Goal: Task Accomplishment & Management: Use online tool/utility

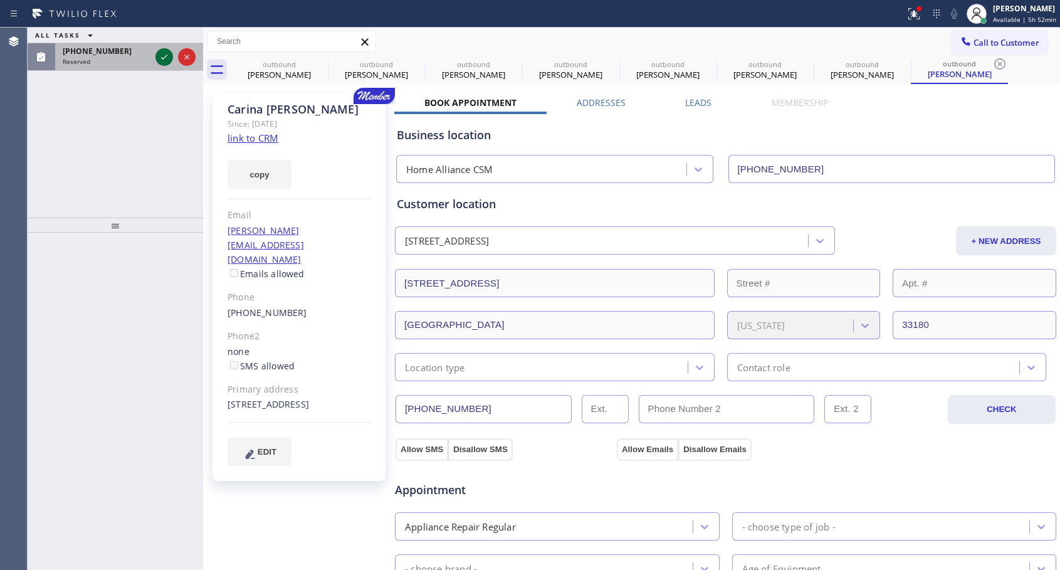
click at [159, 52] on icon at bounding box center [164, 57] width 15 height 15
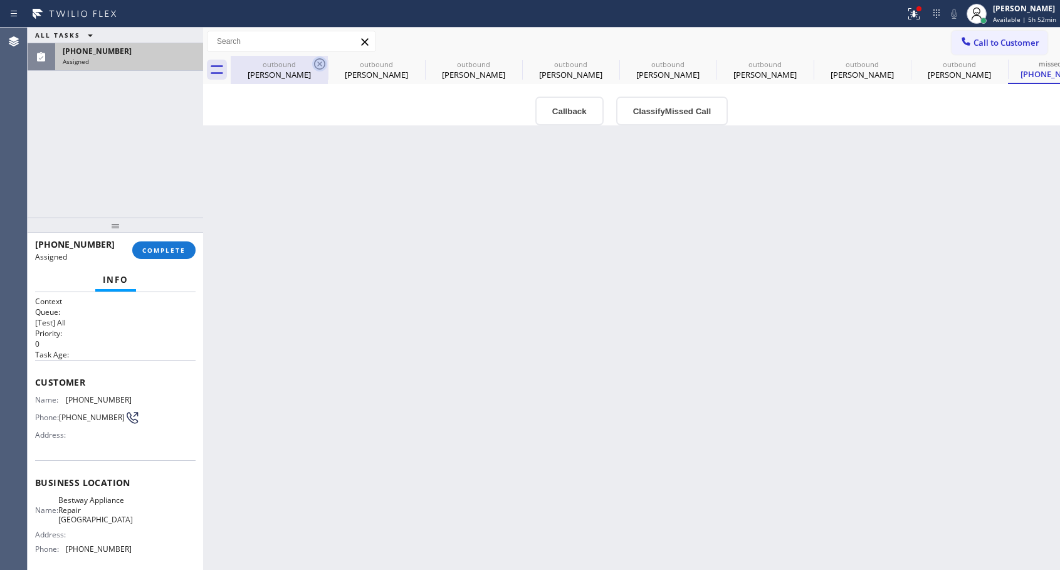
click at [326, 61] on icon at bounding box center [319, 63] width 15 height 15
click at [0, 0] on icon at bounding box center [0, 0] width 0 height 0
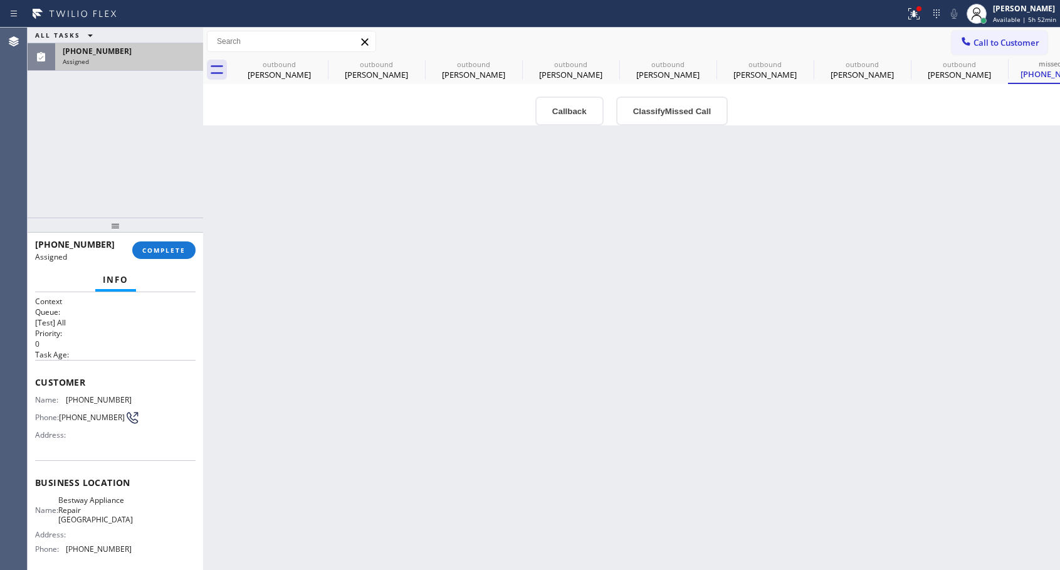
click at [0, 0] on icon at bounding box center [0, 0] width 0 height 0
click at [317, 61] on div "outbound [PERSON_NAME] outbound [PERSON_NAME] outbound [PERSON_NAME] outbound […" at bounding box center [645, 70] width 829 height 28
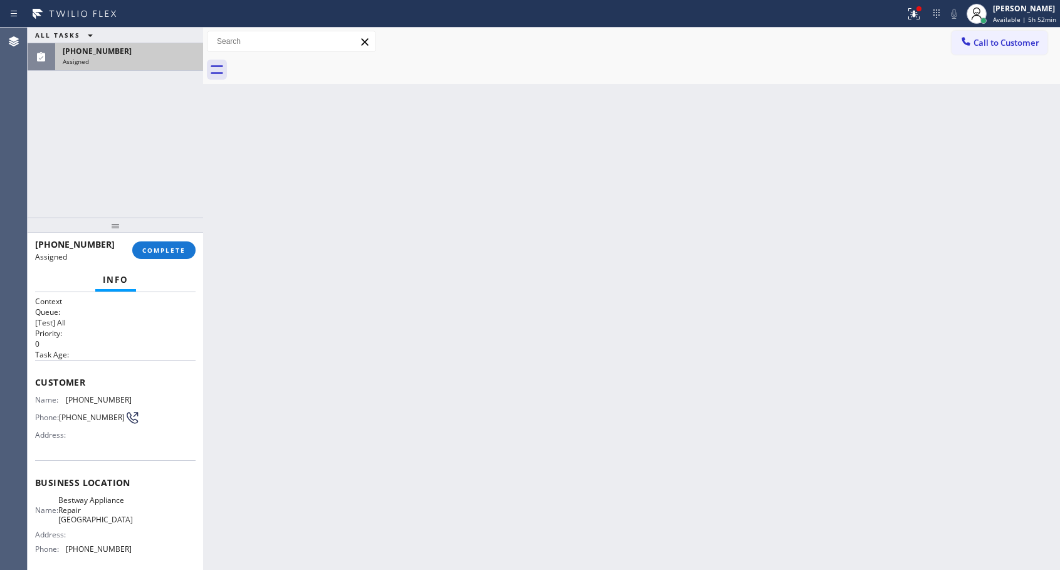
click at [317, 63] on div at bounding box center [645, 70] width 829 height 28
click at [183, 249] on span "COMPLETE" at bounding box center [163, 250] width 43 height 9
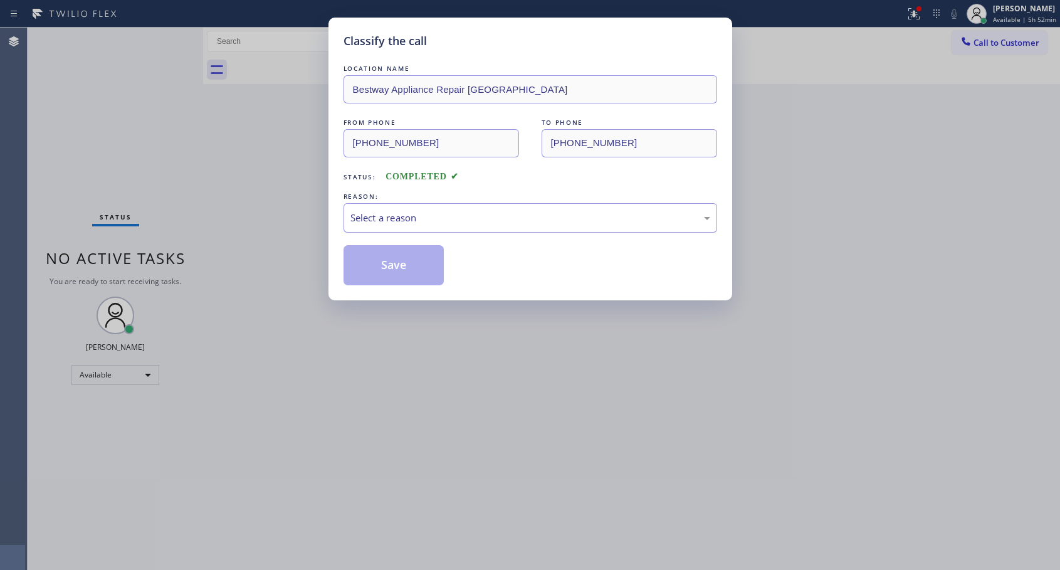
click at [435, 219] on div "Select a reason" at bounding box center [530, 218] width 360 height 14
click at [382, 268] on button "Save" at bounding box center [394, 265] width 101 height 40
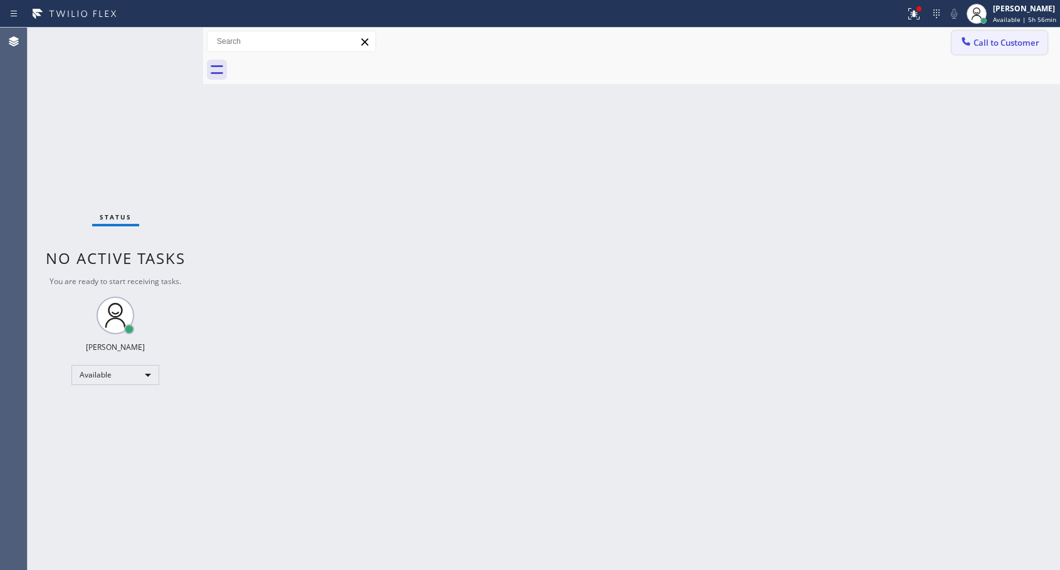
click at [972, 43] on icon at bounding box center [966, 41] width 13 height 13
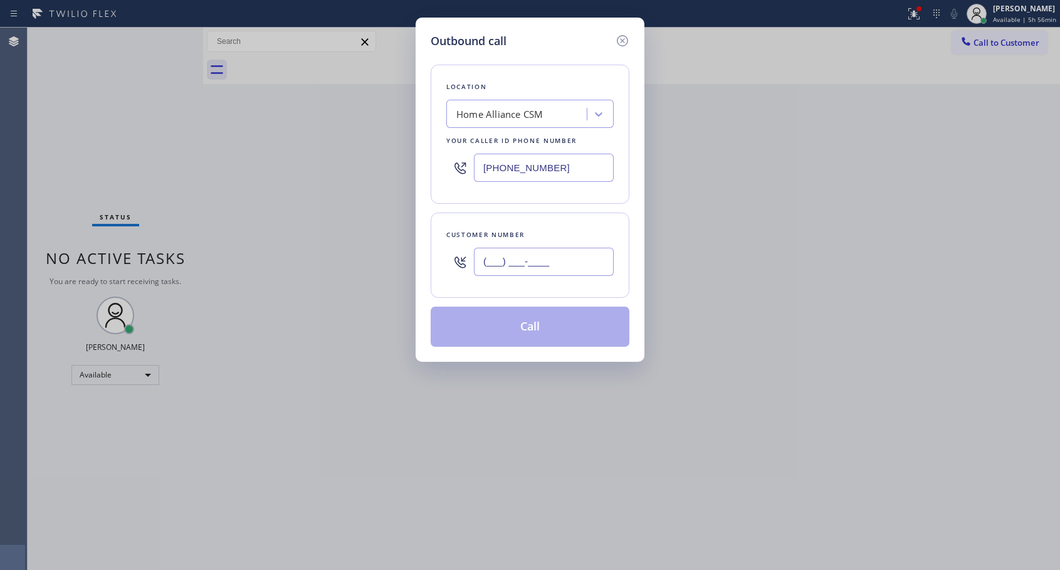
click at [533, 261] on input "(___) ___-____" at bounding box center [544, 262] width 140 height 28
paste input "917) 941-1421"
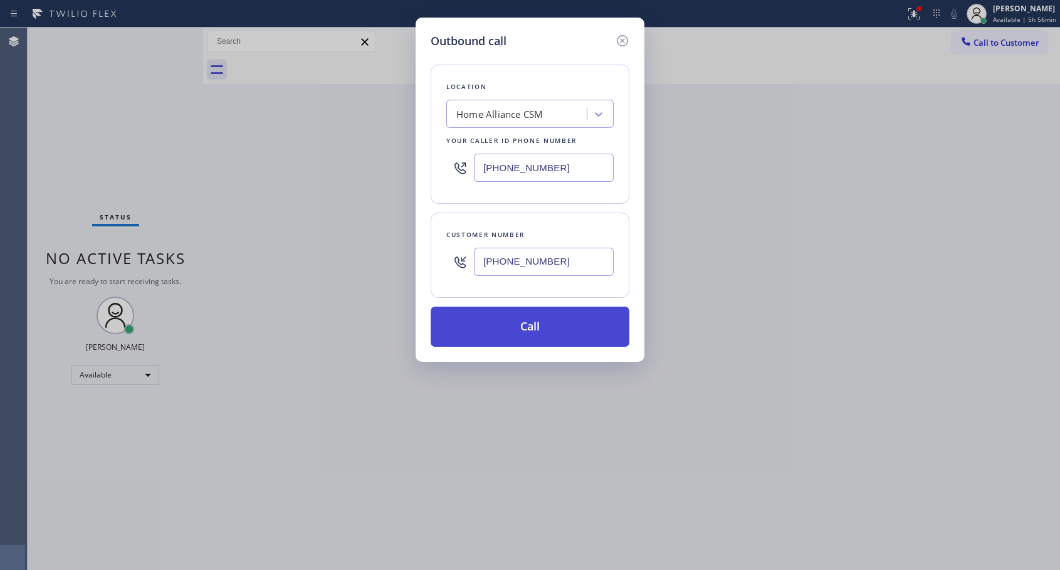
type input "[PHONE_NUMBER]"
click at [536, 327] on button "Call" at bounding box center [530, 327] width 199 height 40
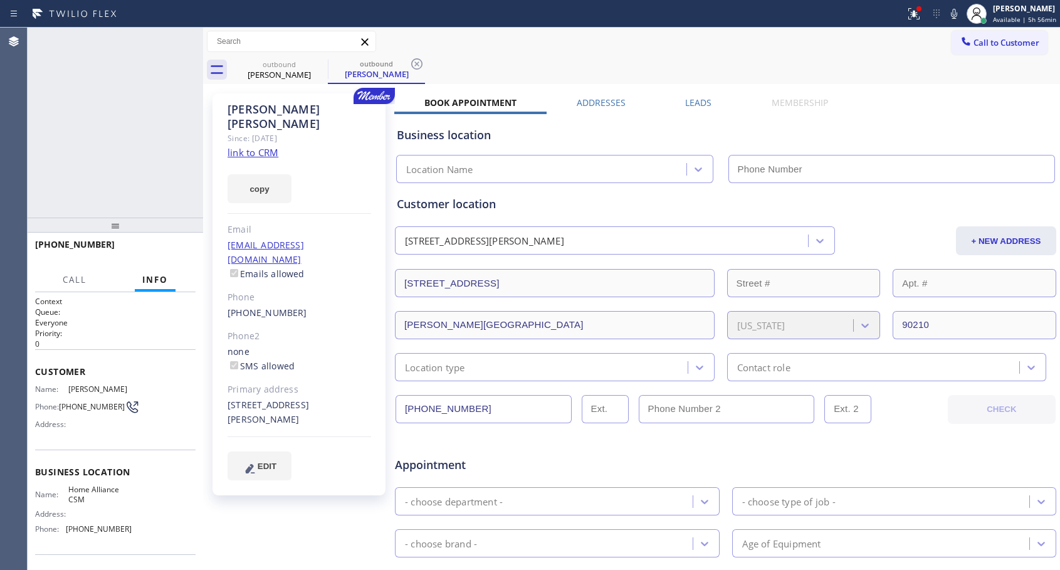
type input "[PHONE_NUMBER]"
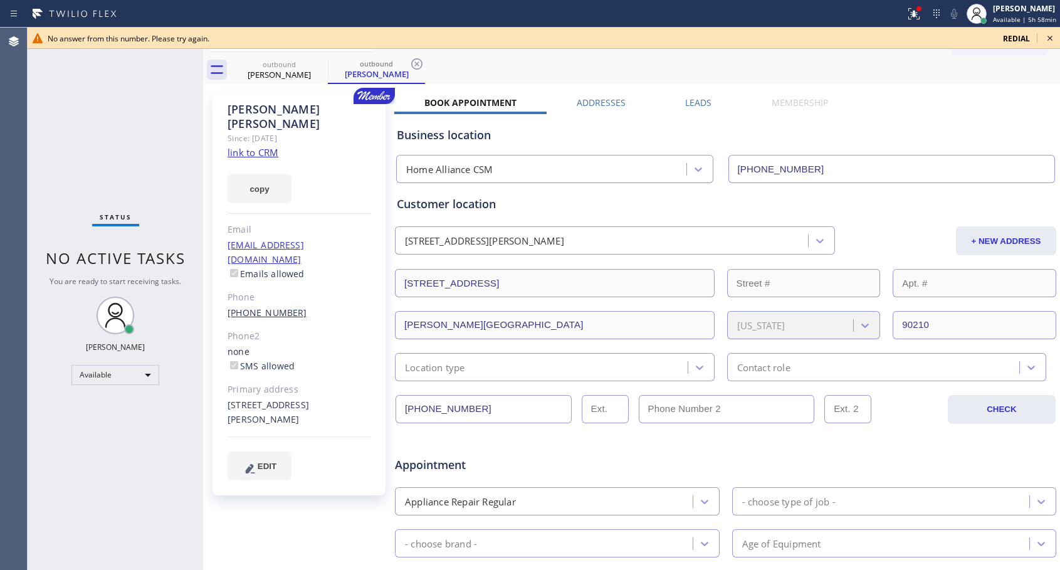
click at [250, 307] on link "[PHONE_NUMBER]" at bounding box center [268, 313] width 80 height 12
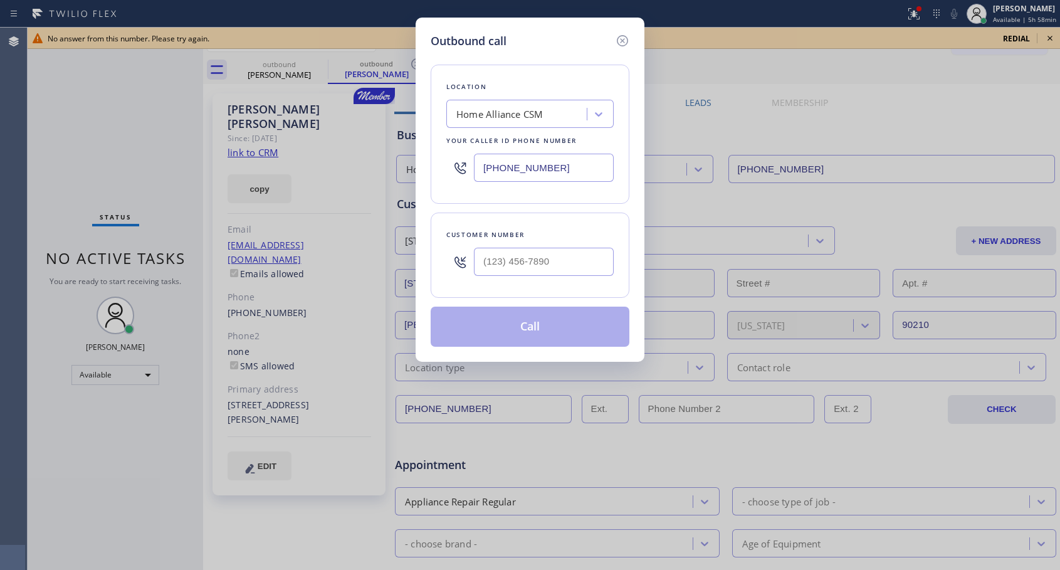
type input "[PHONE_NUMBER]"
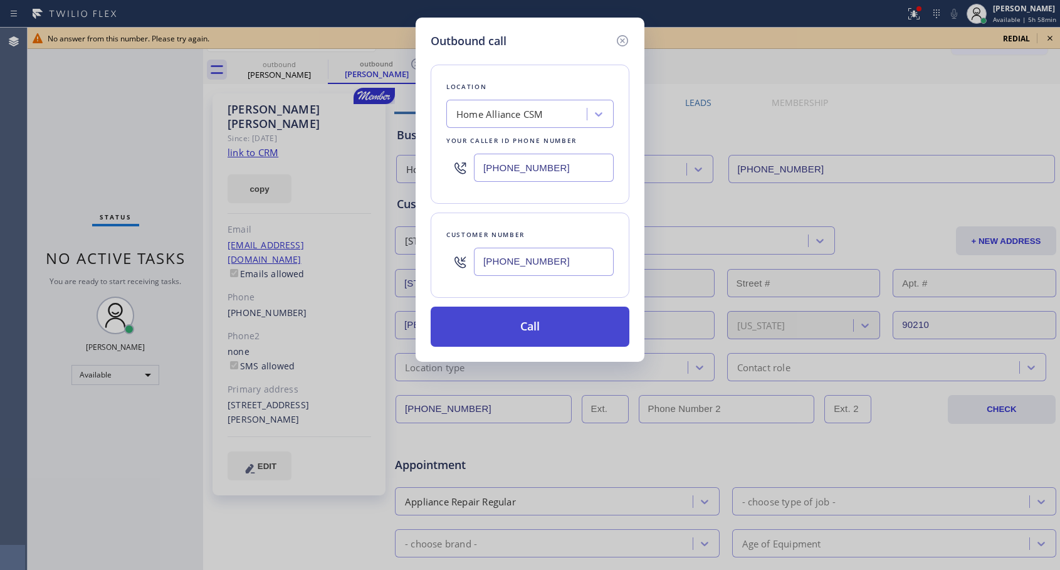
click at [574, 326] on button "Call" at bounding box center [530, 327] width 199 height 40
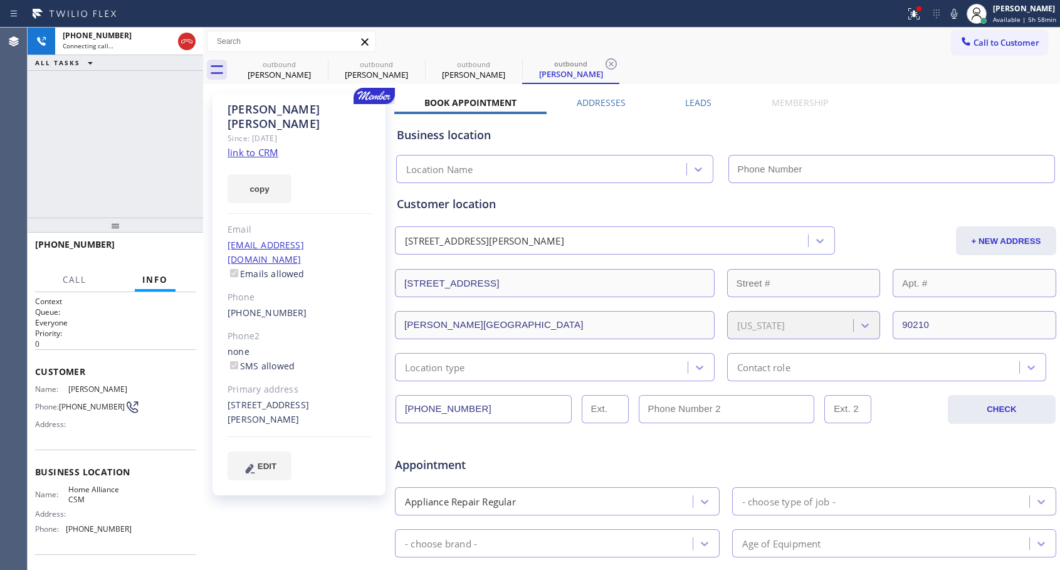
type input "[PHONE_NUMBER]"
click at [186, 39] on icon at bounding box center [186, 41] width 11 height 4
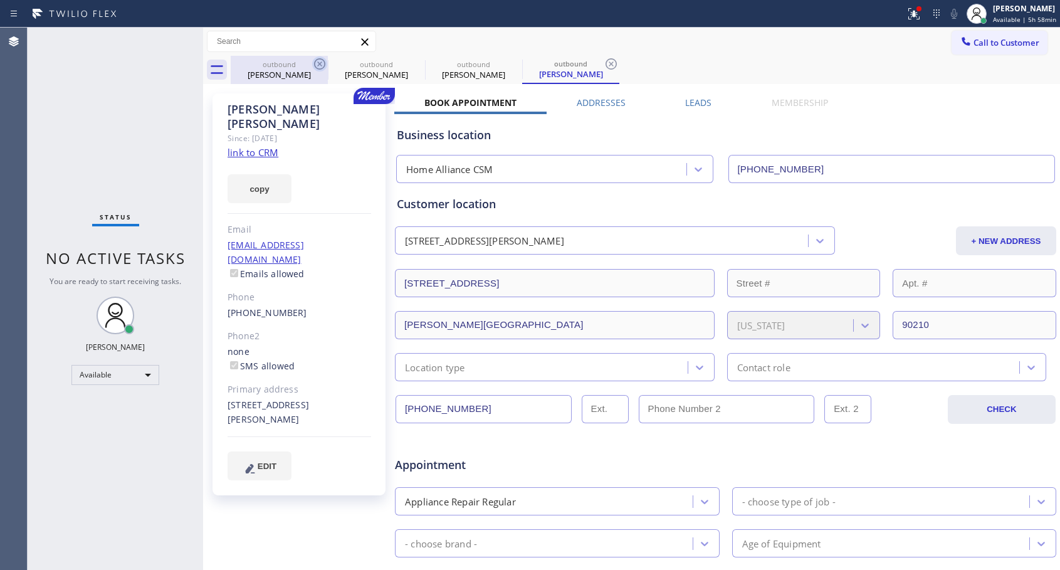
click at [320, 64] on icon at bounding box center [319, 63] width 11 height 11
click at [0, 0] on icon at bounding box center [0, 0] width 0 height 0
click at [506, 64] on icon at bounding box center [513, 63] width 15 height 15
click at [321, 64] on icon at bounding box center [319, 63] width 15 height 15
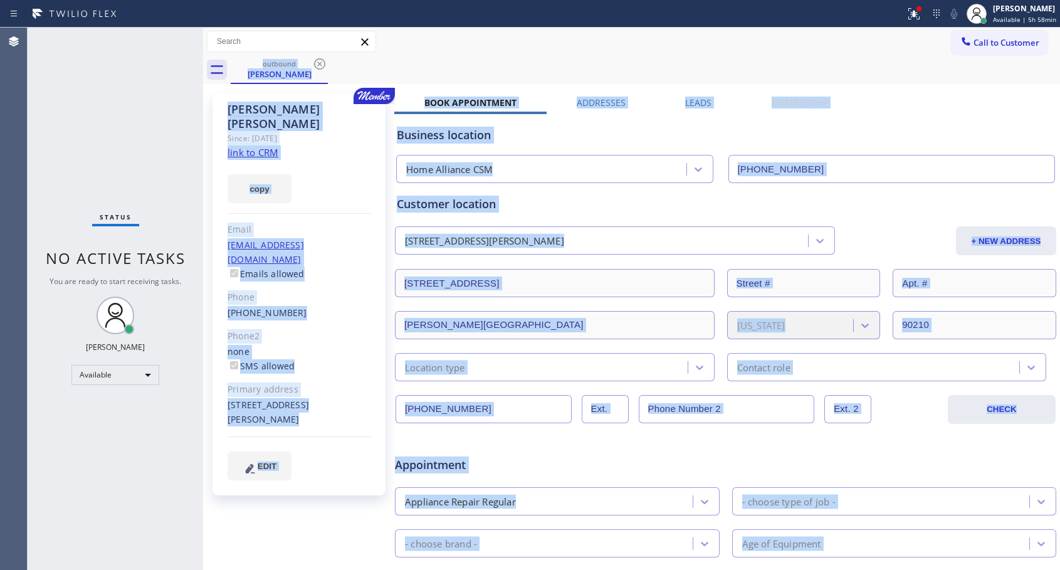
click at [321, 64] on div "outbound [PERSON_NAME]" at bounding box center [645, 70] width 829 height 28
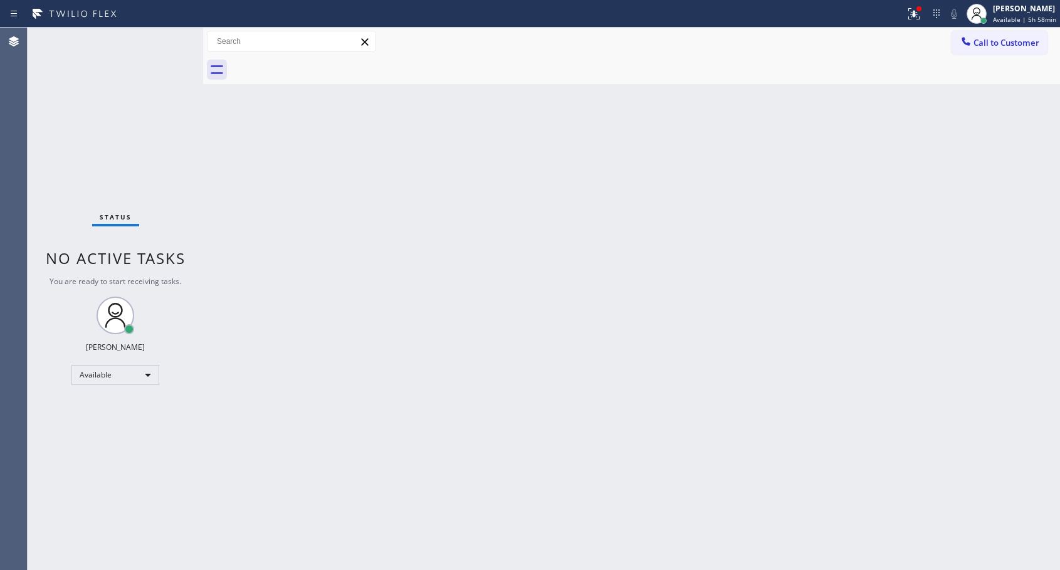
click at [321, 64] on div at bounding box center [645, 70] width 829 height 28
click at [999, 45] on span "Call to Customer" at bounding box center [1006, 42] width 66 height 11
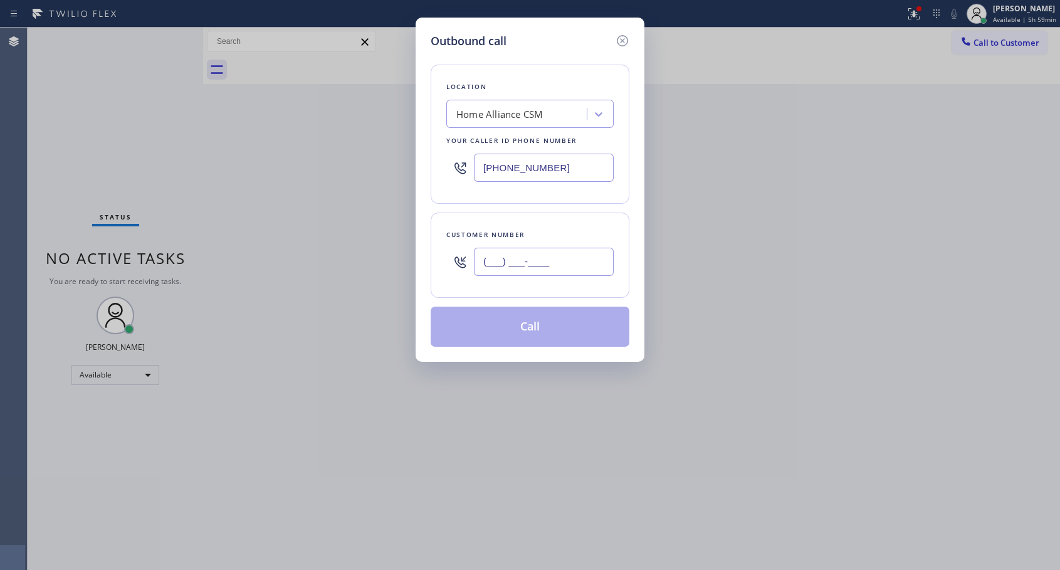
click at [525, 273] on input "(___) ___-____" at bounding box center [544, 262] width 140 height 28
paste input "919) 622-4167"
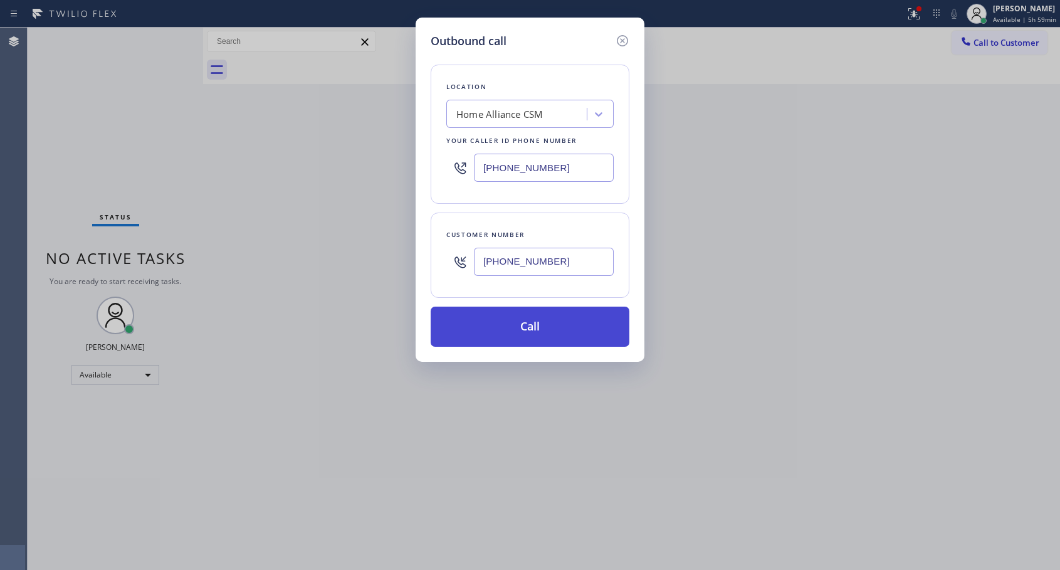
type input "[PHONE_NUMBER]"
click at [532, 325] on button "Call" at bounding box center [530, 327] width 199 height 40
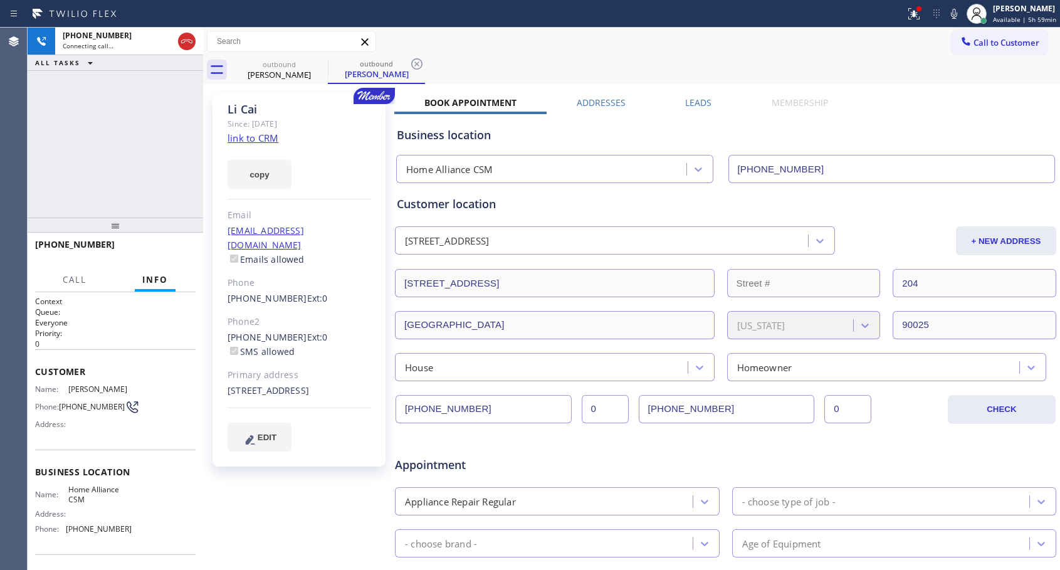
type input "[PHONE_NUMBER]"
click at [164, 250] on span "HANG UP" at bounding box center [166, 250] width 38 height 9
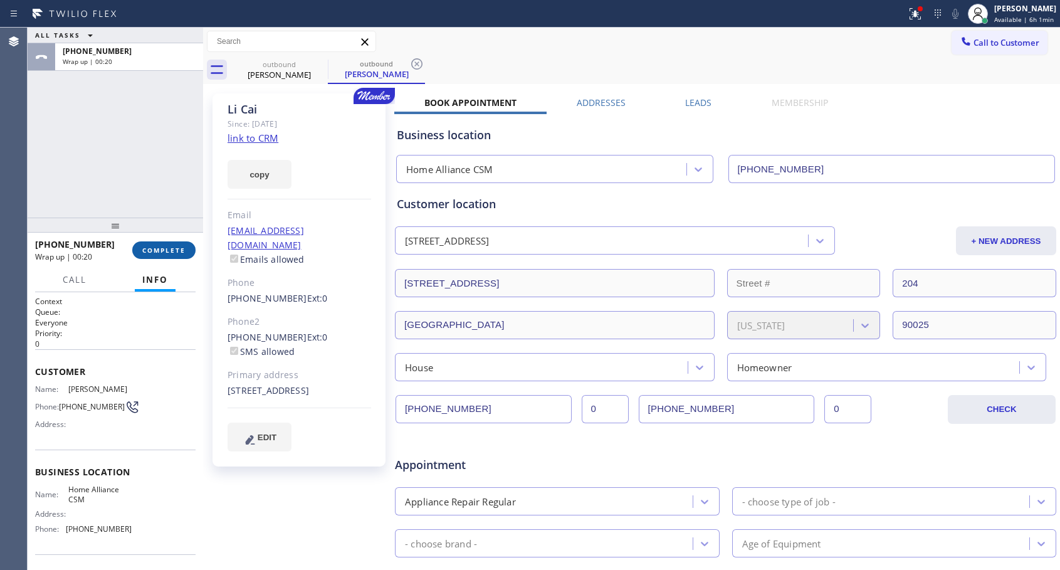
click at [176, 246] on span "COMPLETE" at bounding box center [163, 250] width 43 height 9
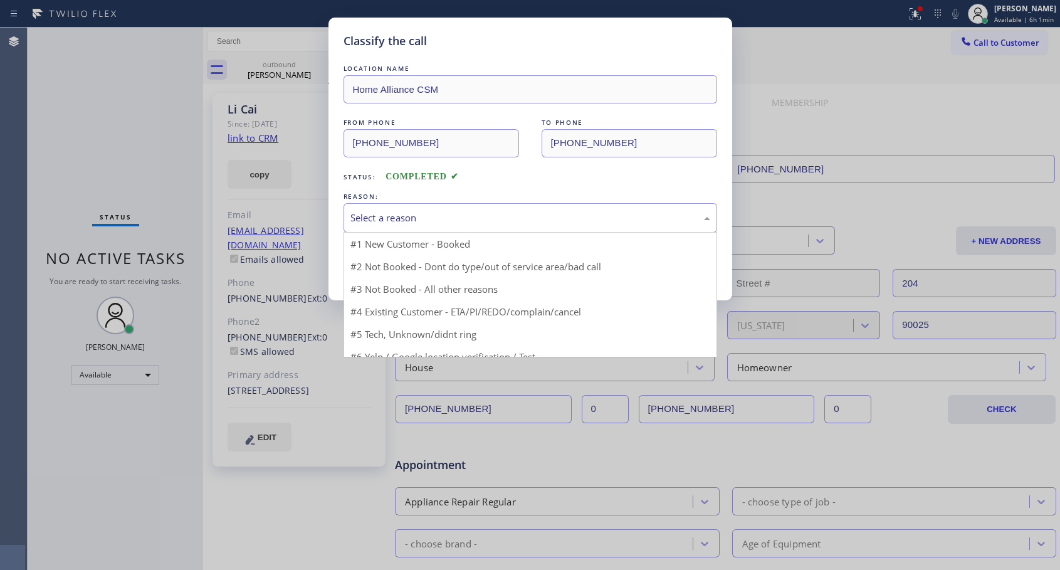
click at [447, 212] on div "Select a reason" at bounding box center [530, 218] width 360 height 14
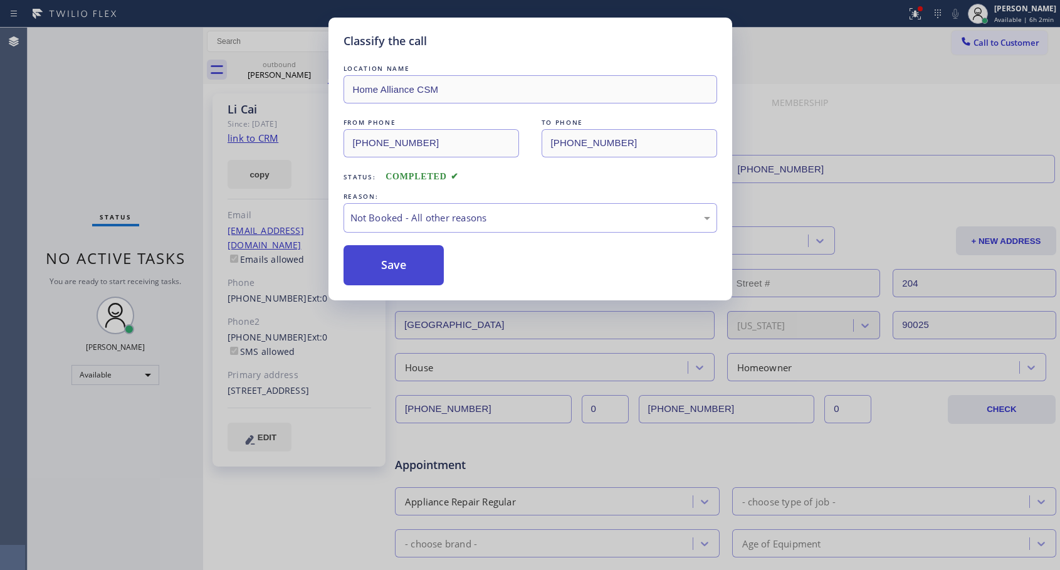
click at [382, 254] on button "Save" at bounding box center [394, 265] width 101 height 40
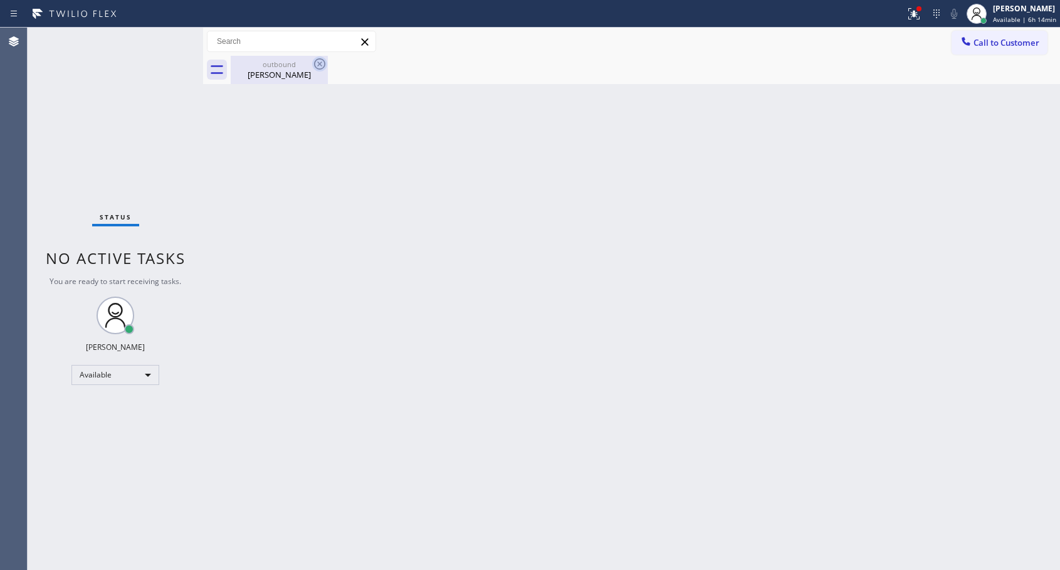
click at [318, 62] on icon at bounding box center [319, 63] width 11 height 11
drag, startPoint x: 972, startPoint y: 43, endPoint x: 488, endPoint y: 236, distance: 521.6
click at [973, 43] on div at bounding box center [965, 42] width 15 height 15
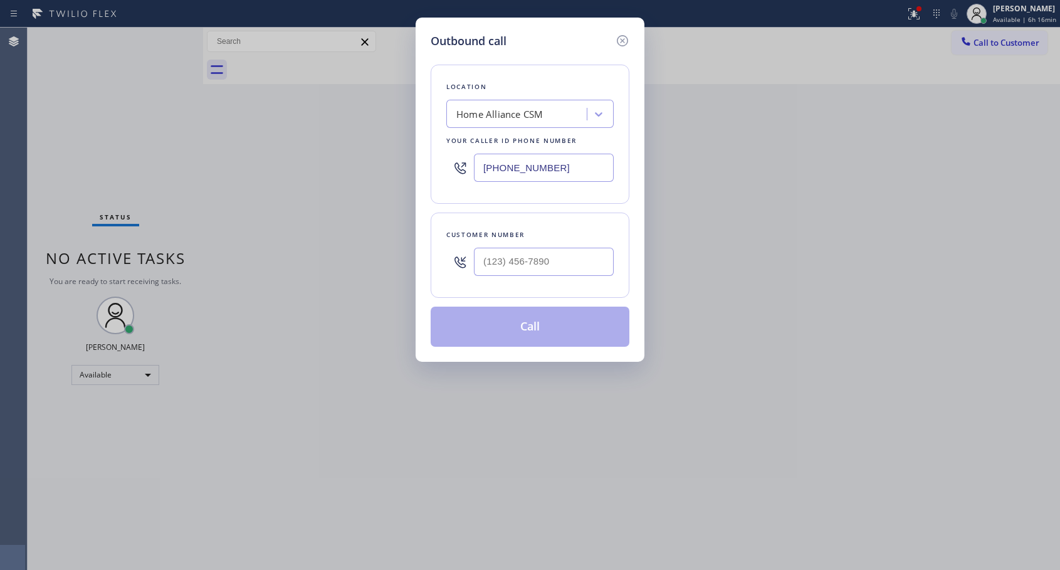
click at [470, 276] on div at bounding box center [460, 261] width 28 height 41
click at [478, 261] on input "(___) ___-____" at bounding box center [544, 262] width 140 height 28
paste input "323) 842-3664"
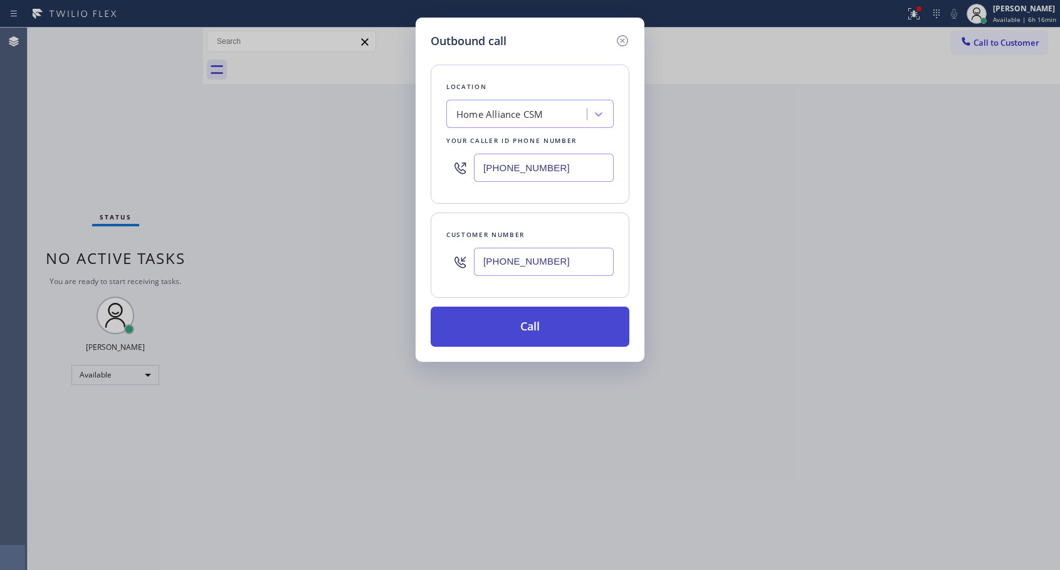
type input "[PHONE_NUMBER]"
click at [530, 327] on button "Call" at bounding box center [530, 327] width 199 height 40
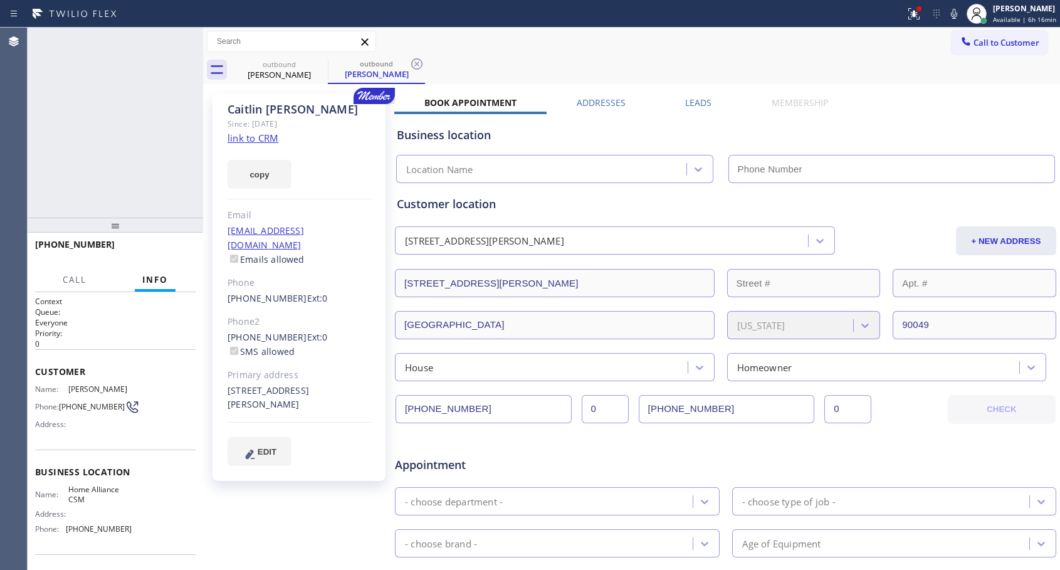
type input "[PHONE_NUMBER]"
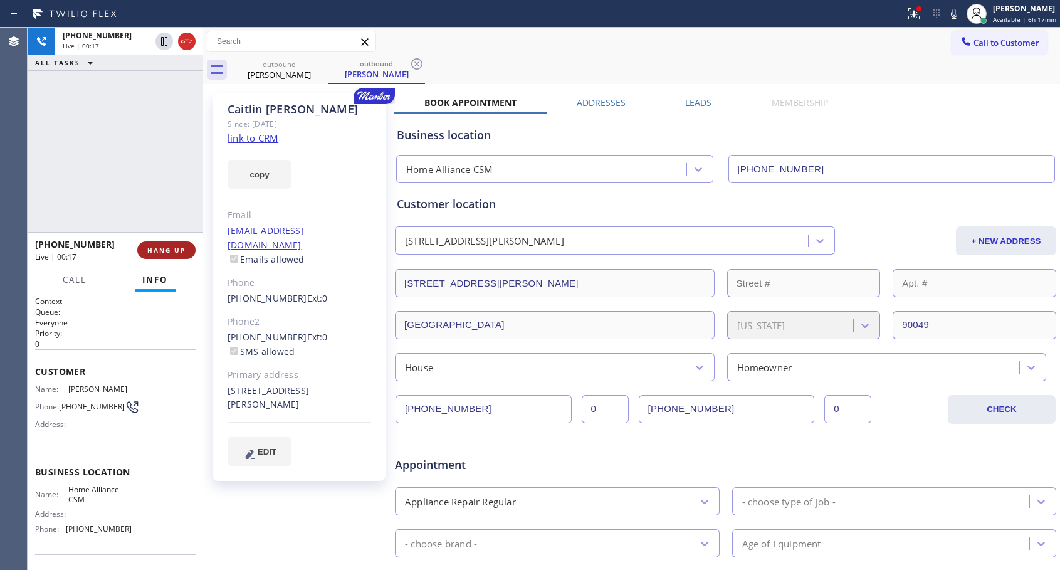
click at [177, 249] on span "HANG UP" at bounding box center [166, 250] width 38 height 9
click at [177, 249] on span "COMPLETE" at bounding box center [163, 250] width 43 height 9
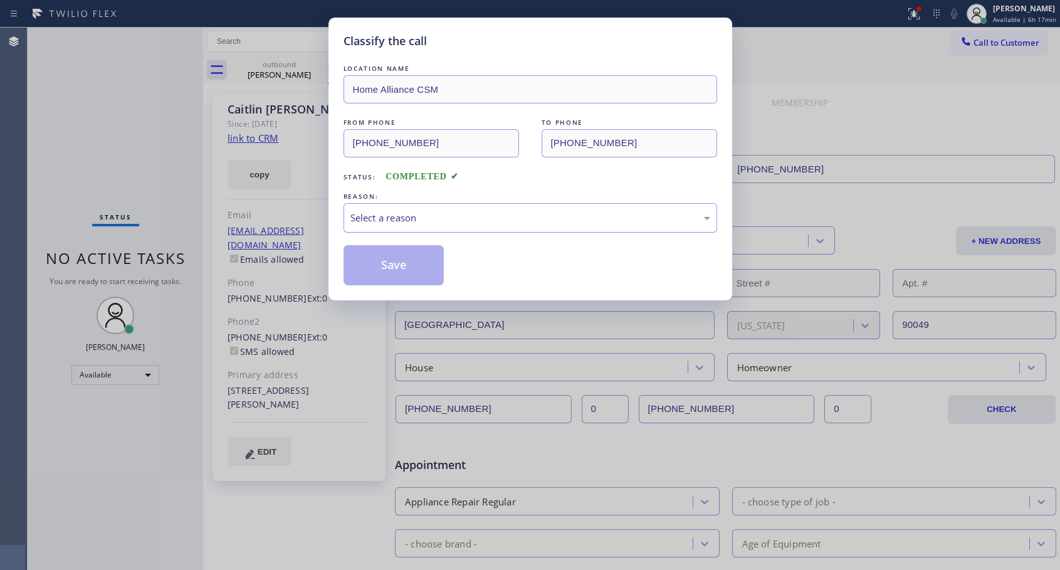
click at [444, 211] on div "Select a reason" at bounding box center [530, 218] width 360 height 14
click at [379, 259] on button "Save" at bounding box center [394, 265] width 101 height 40
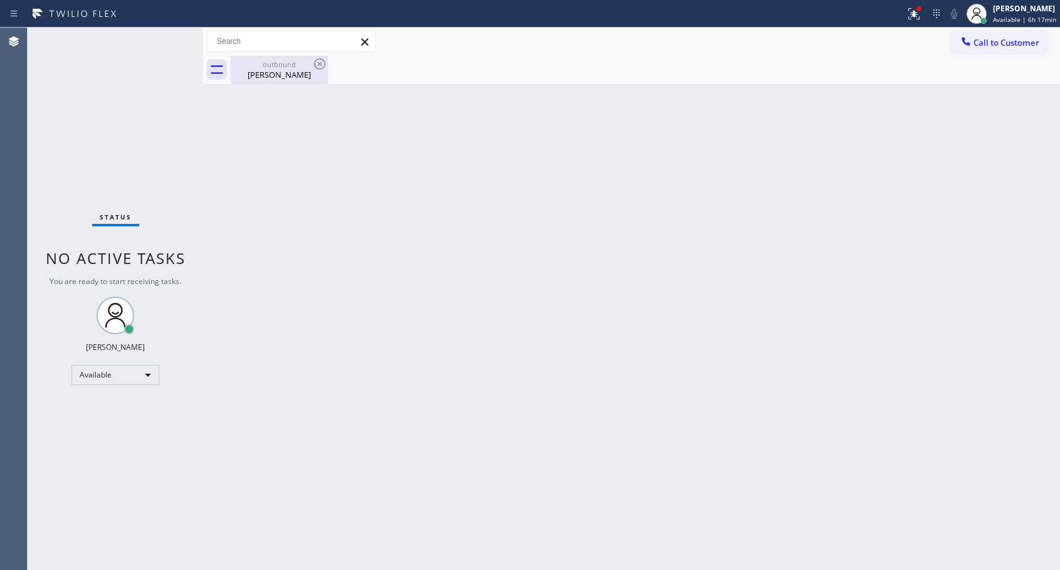
click at [280, 78] on div "[PERSON_NAME]" at bounding box center [279, 74] width 95 height 11
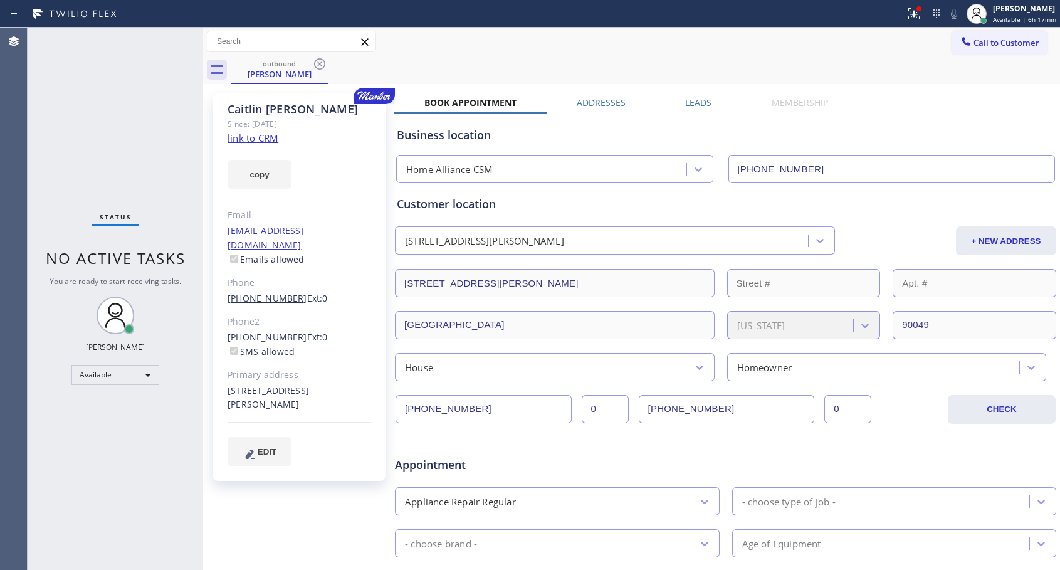
click at [268, 292] on link "[PHONE_NUMBER]" at bounding box center [268, 298] width 80 height 12
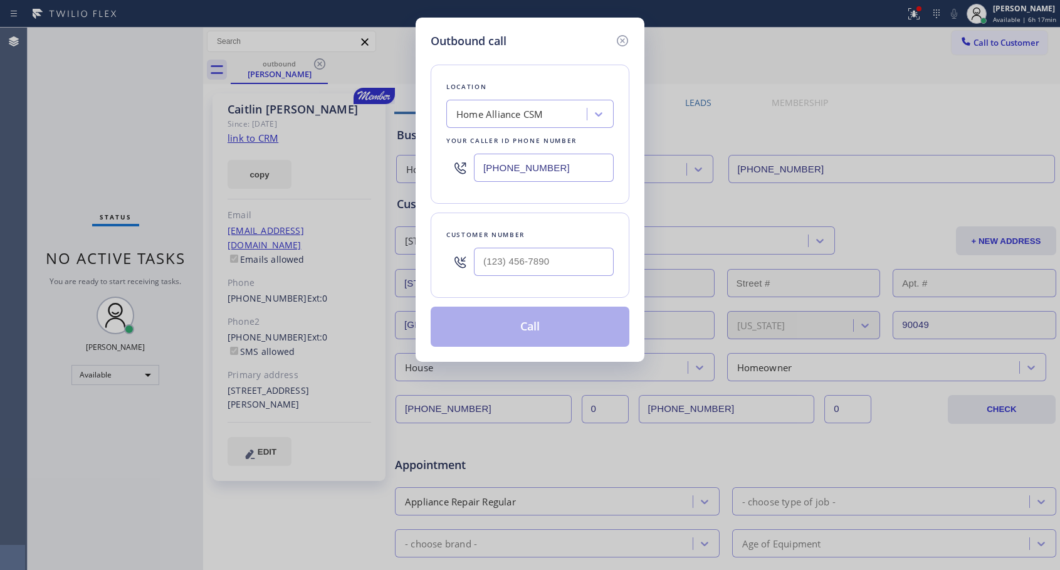
type input "[PHONE_NUMBER]"
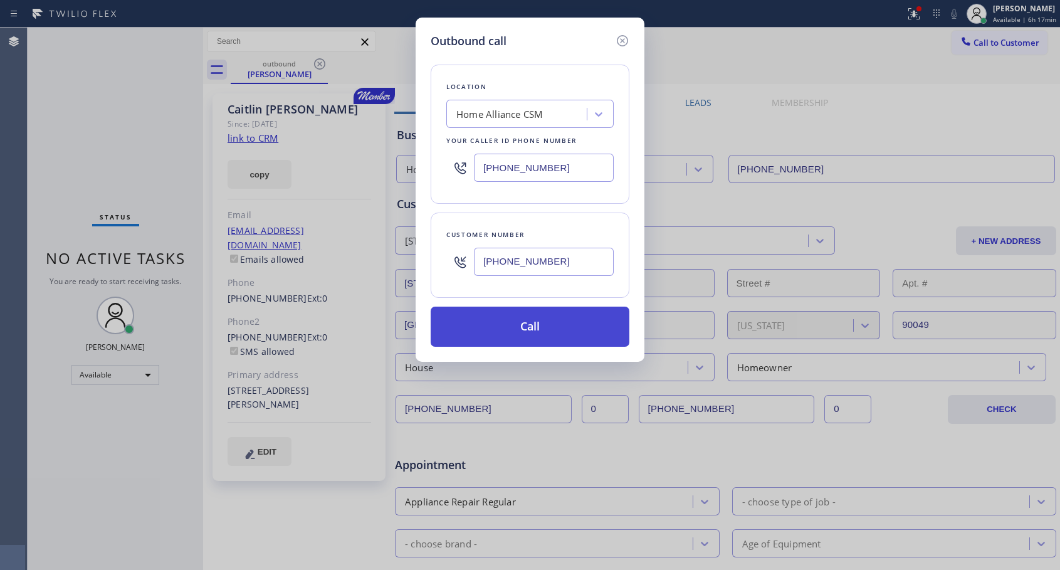
click at [563, 317] on button "Call" at bounding box center [530, 327] width 199 height 40
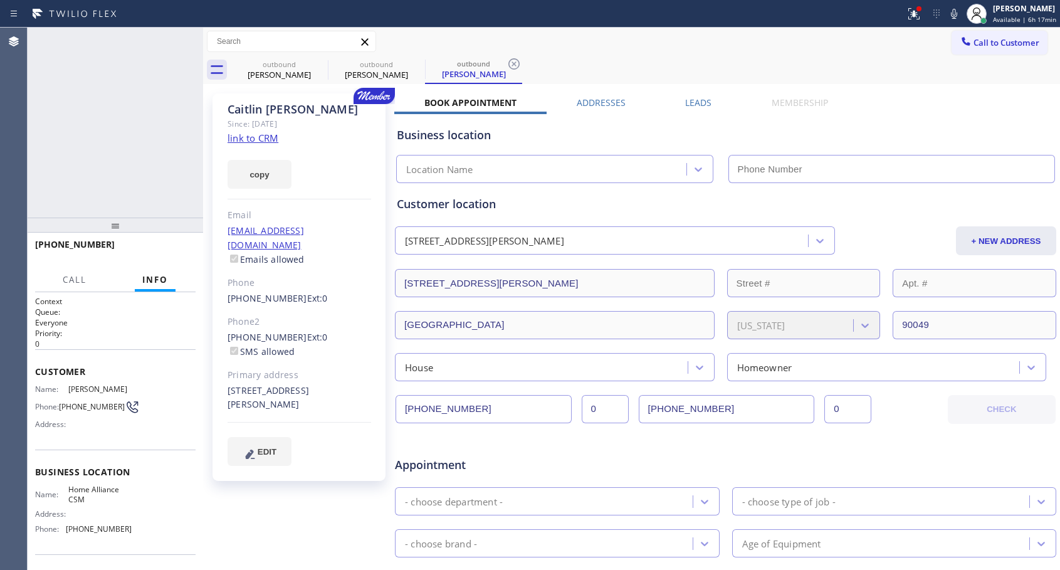
type input "[PHONE_NUMBER]"
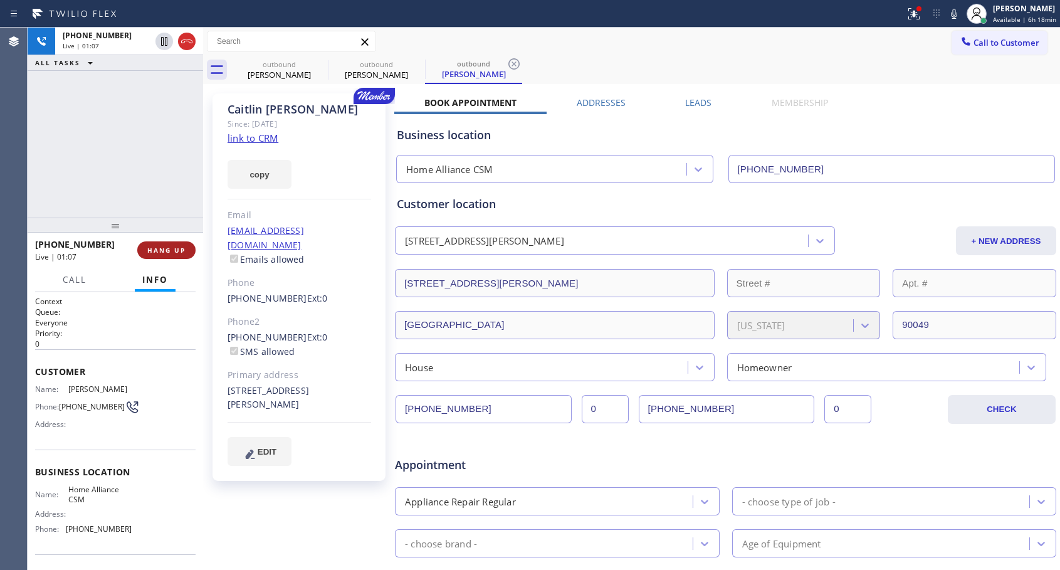
click at [167, 250] on span "HANG UP" at bounding box center [166, 250] width 38 height 9
click at [167, 246] on span "COMPLETE" at bounding box center [163, 250] width 43 height 9
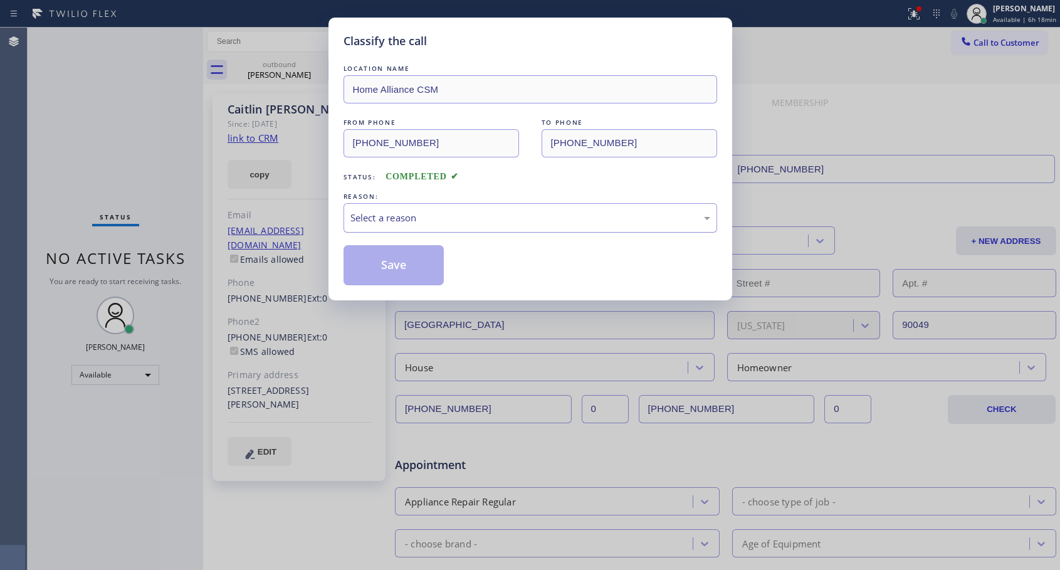
click at [402, 209] on div "Select a reason" at bounding box center [531, 217] width 374 height 29
click at [379, 263] on button "Save" at bounding box center [394, 265] width 101 height 40
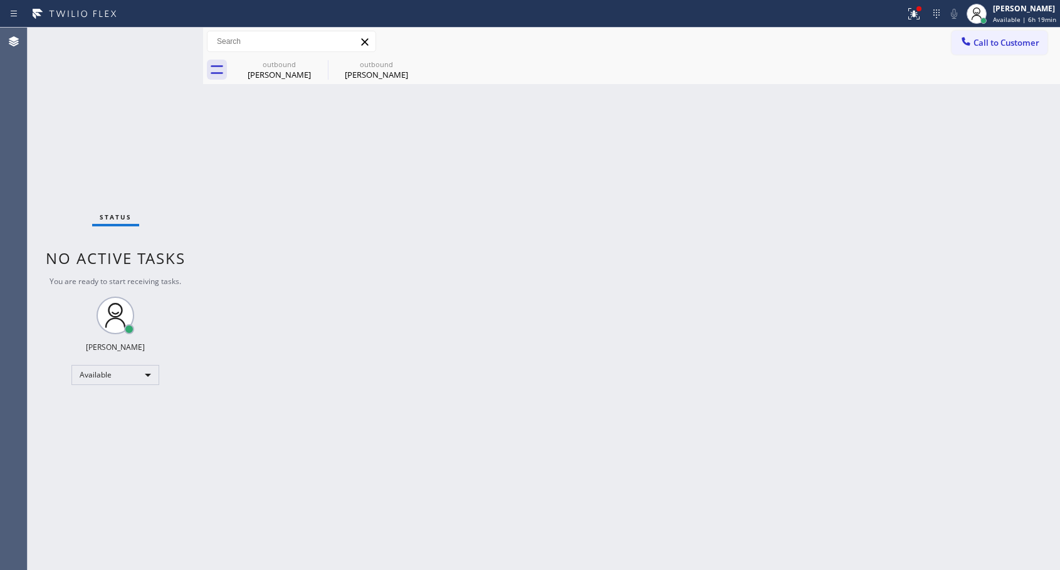
drag, startPoint x: 990, startPoint y: 38, endPoint x: 658, endPoint y: 251, distance: 394.7
click at [990, 39] on span "Call to Customer" at bounding box center [1006, 42] width 66 height 11
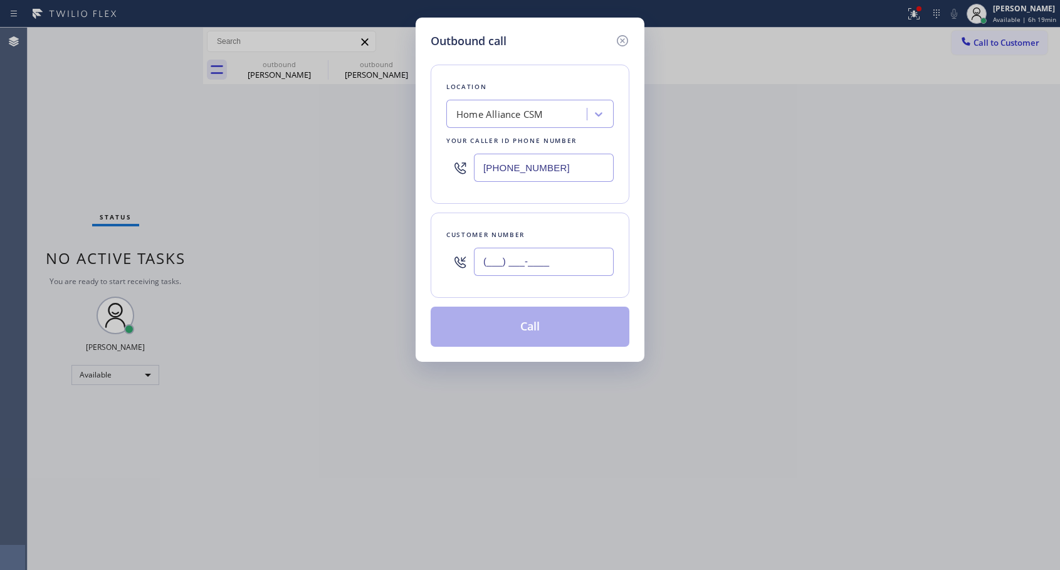
click at [591, 263] on input "(___) ___-____" at bounding box center [544, 262] width 140 height 28
paste input "626) 253-2048"
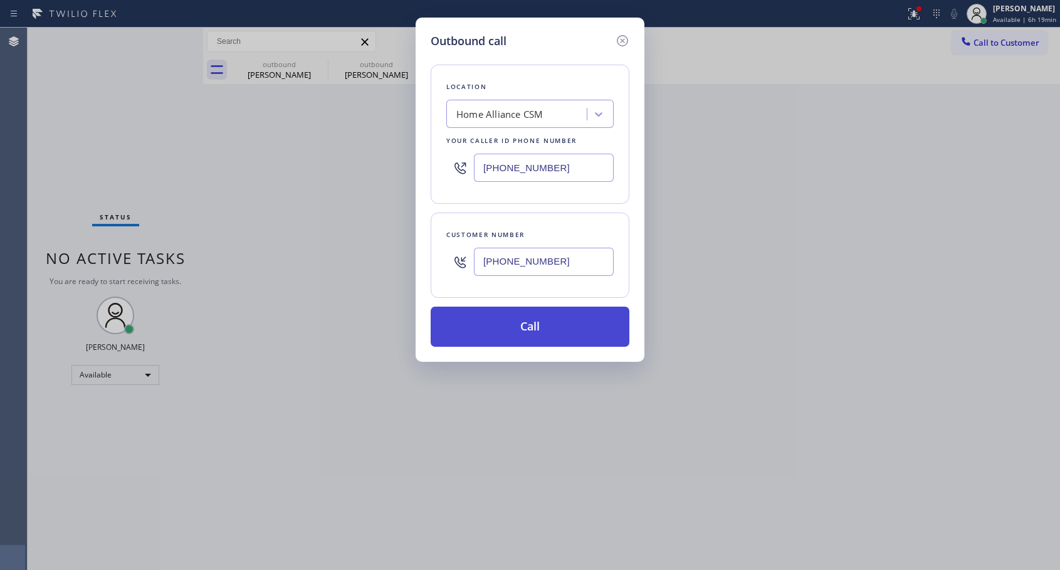
type input "[PHONE_NUMBER]"
click at [533, 330] on button "Call" at bounding box center [530, 327] width 199 height 40
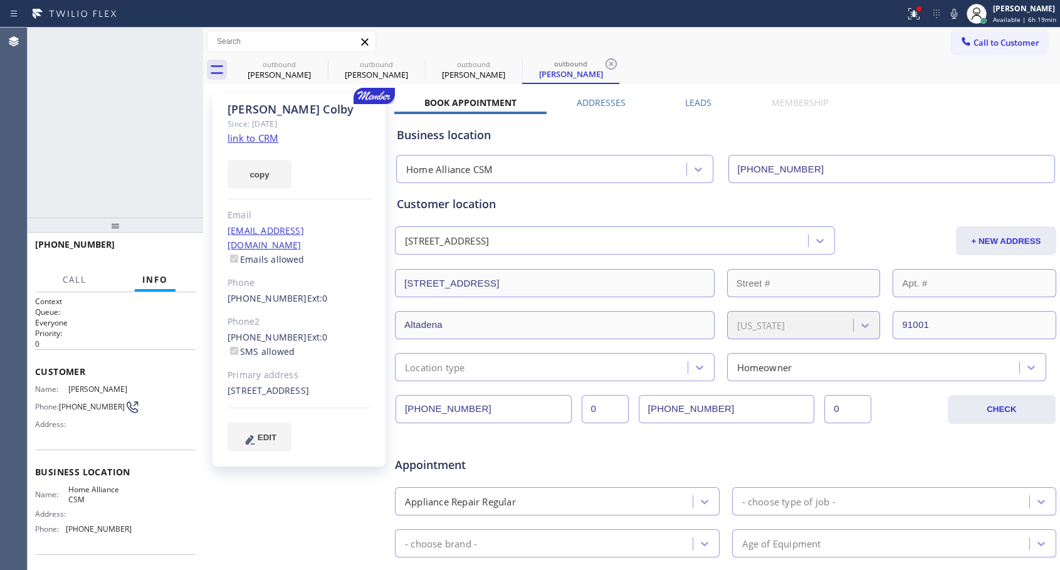
type input "[PHONE_NUMBER]"
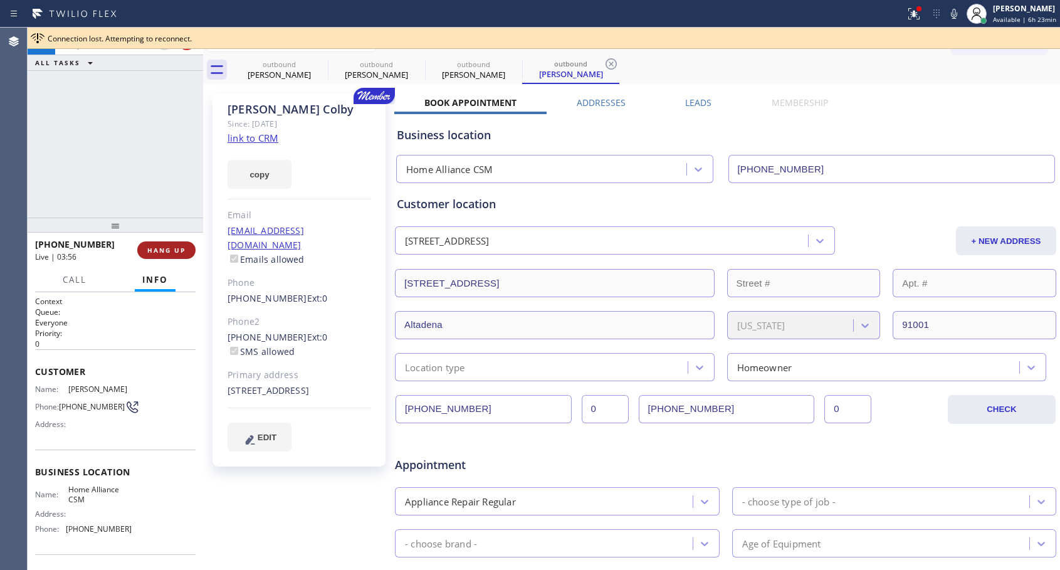
click at [187, 247] on button "HANG UP" at bounding box center [166, 250] width 58 height 18
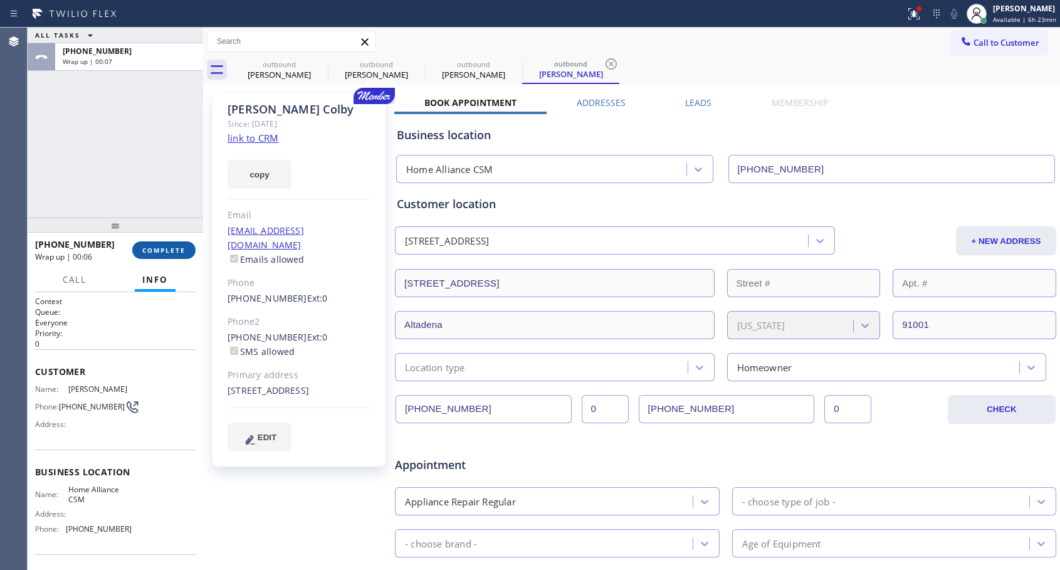
click at [141, 255] on button "COMPLETE" at bounding box center [163, 250] width 63 height 18
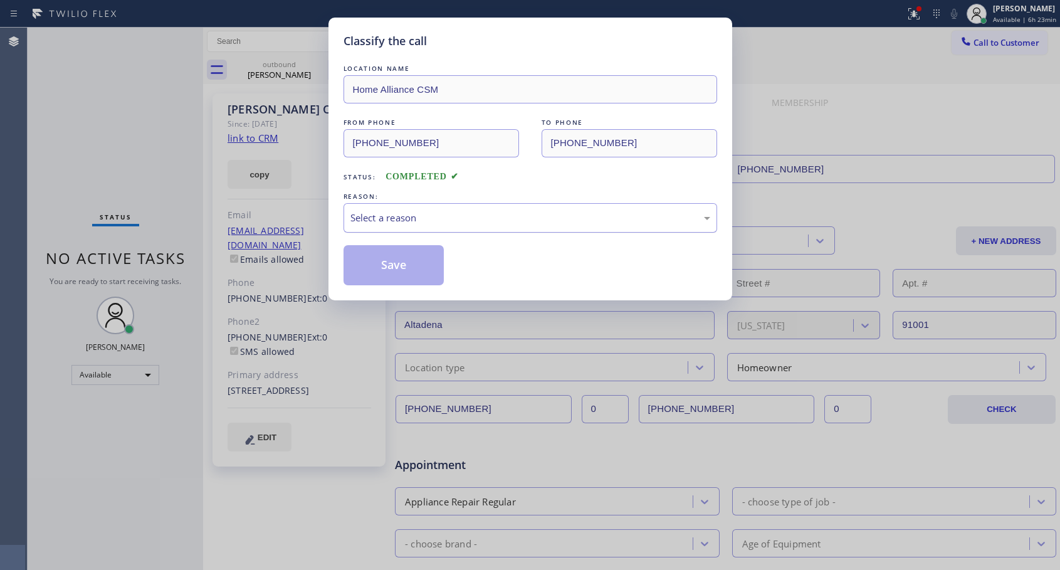
click at [380, 217] on div "Select a reason" at bounding box center [530, 218] width 360 height 14
click at [401, 257] on button "Save" at bounding box center [394, 265] width 101 height 40
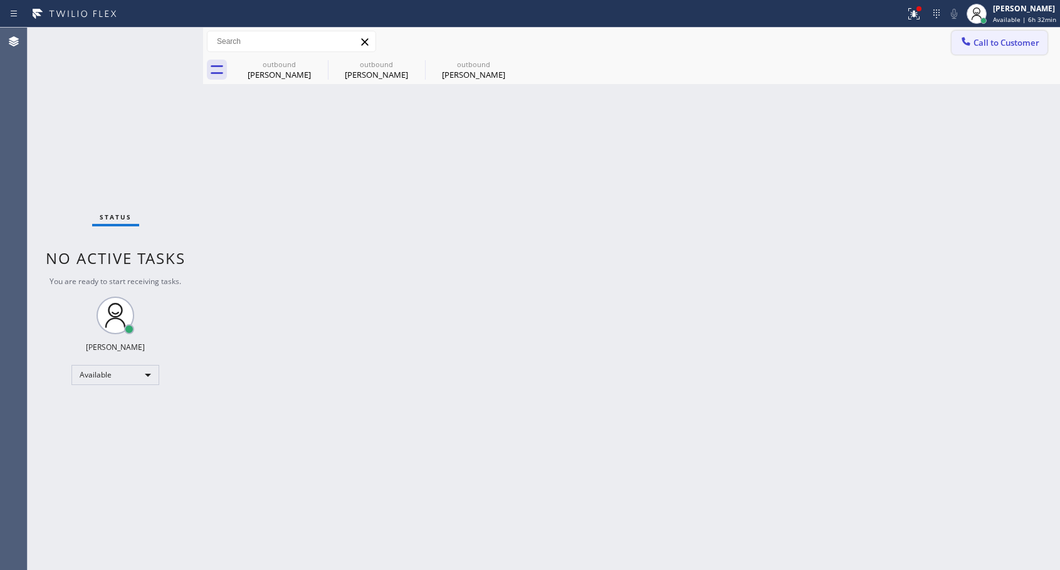
drag, startPoint x: 982, startPoint y: 44, endPoint x: 436, endPoint y: 303, distance: 605.1
click at [980, 46] on span "Call to Customer" at bounding box center [1006, 42] width 66 height 11
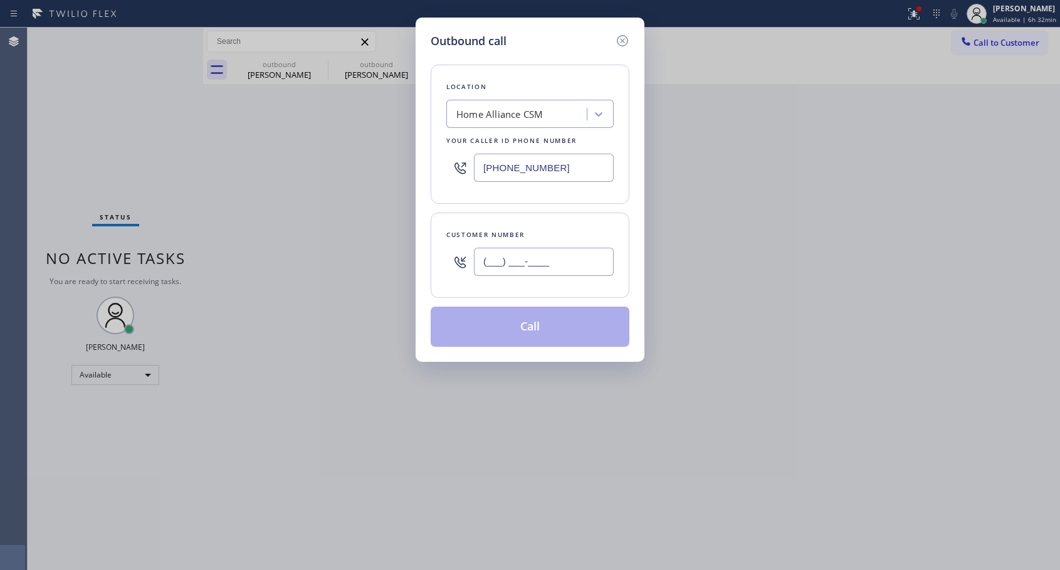
click at [499, 262] on input "(___) ___-____" at bounding box center [544, 262] width 140 height 28
paste input "562) 682-7167"
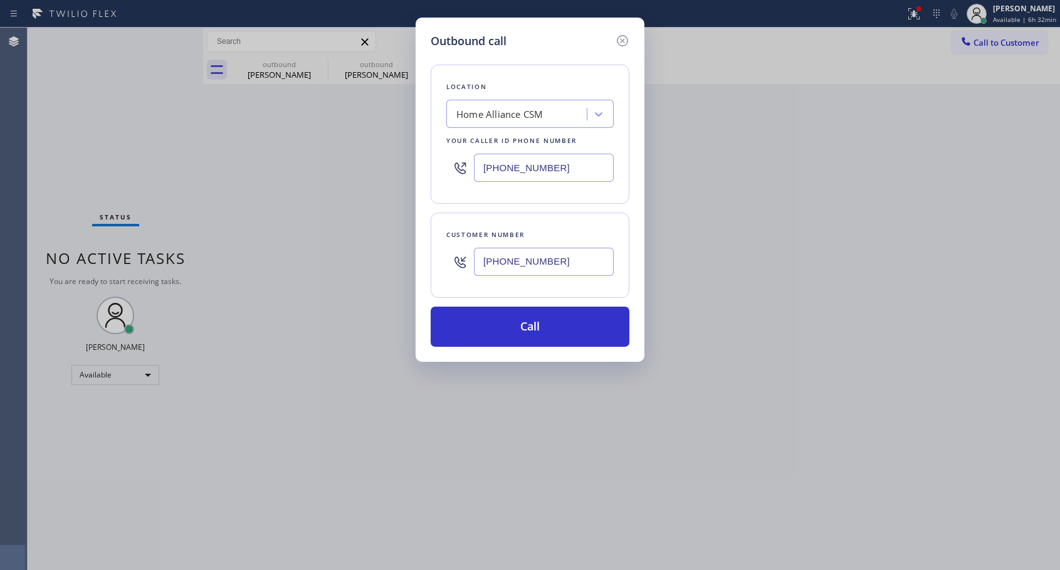
type input "[PHONE_NUMBER]"
click at [546, 327] on button "Call" at bounding box center [530, 327] width 199 height 40
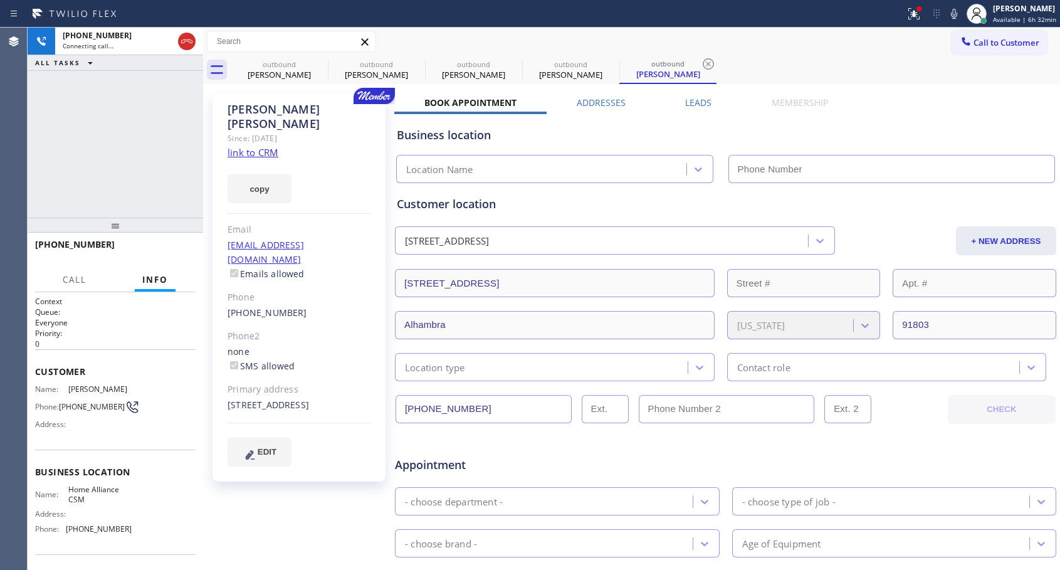
type input "[PHONE_NUMBER]"
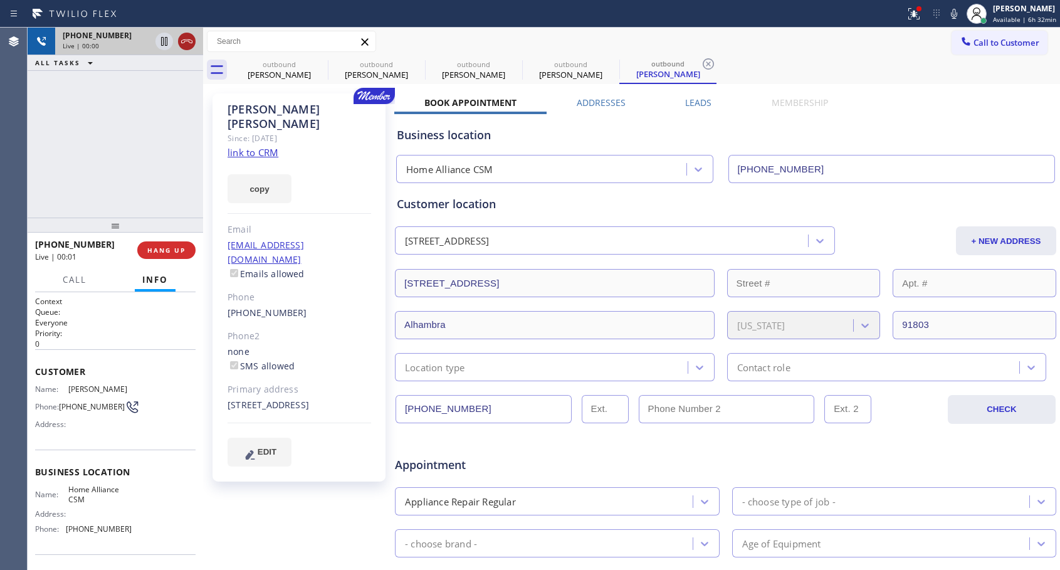
click at [189, 40] on icon at bounding box center [186, 41] width 15 height 15
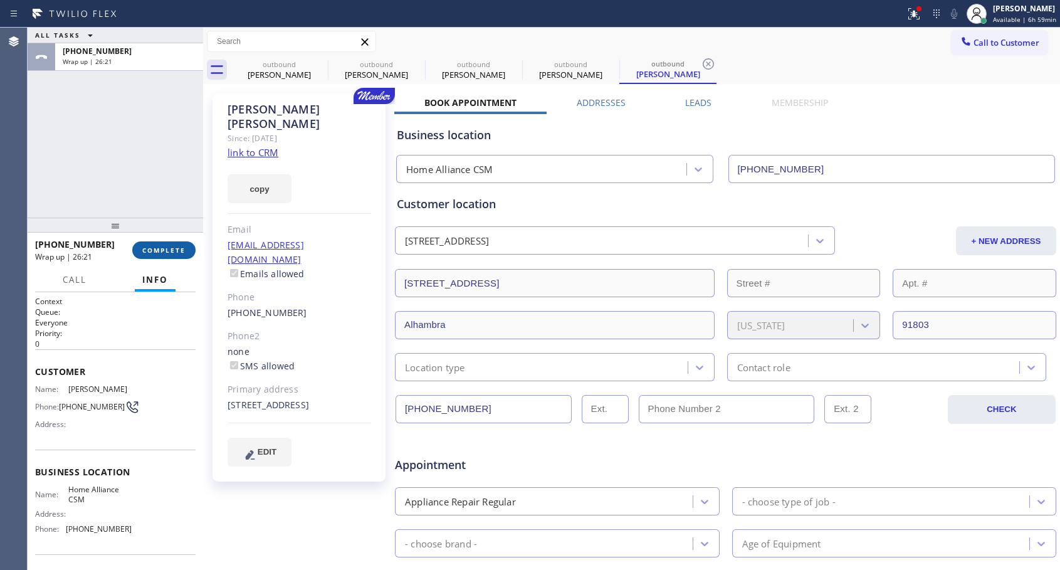
click at [173, 249] on span "COMPLETE" at bounding box center [163, 250] width 43 height 9
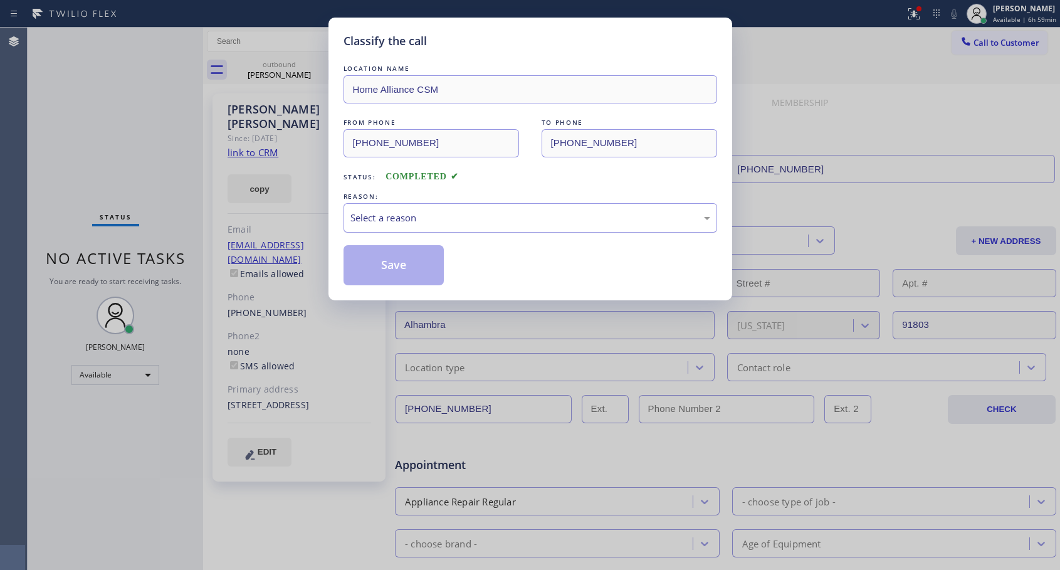
click at [468, 214] on div "Select a reason" at bounding box center [530, 218] width 360 height 14
click at [377, 269] on button "Save" at bounding box center [394, 265] width 101 height 40
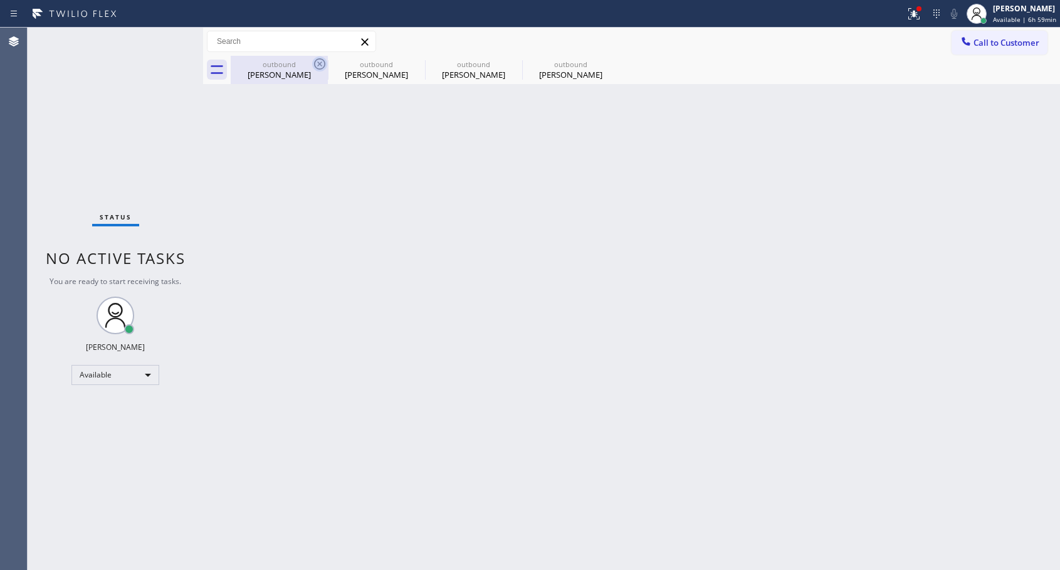
click at [320, 67] on icon at bounding box center [319, 63] width 15 height 15
click at [0, 0] on icon at bounding box center [0, 0] width 0 height 0
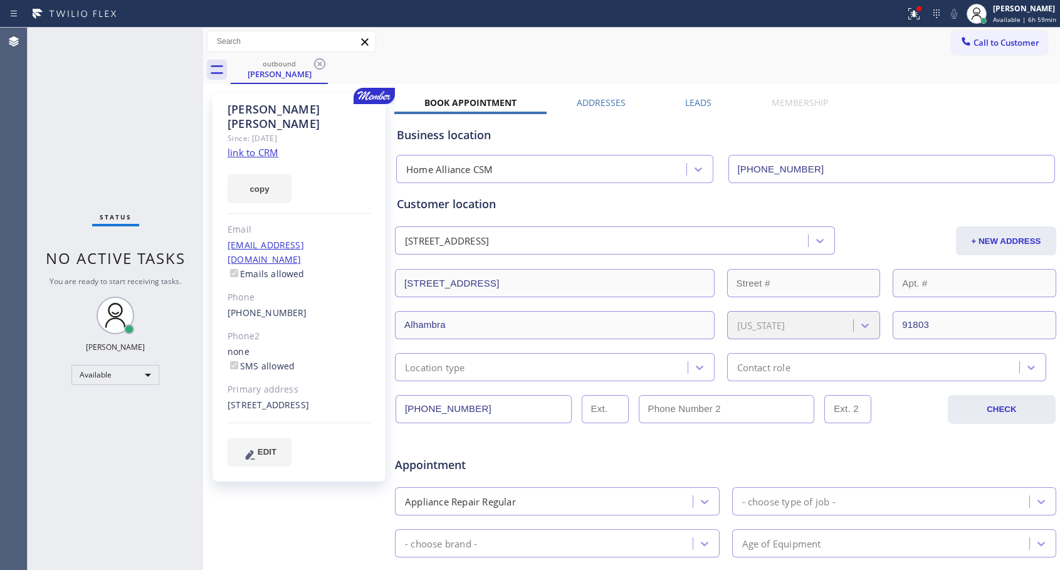
click at [320, 67] on icon at bounding box center [319, 63] width 15 height 15
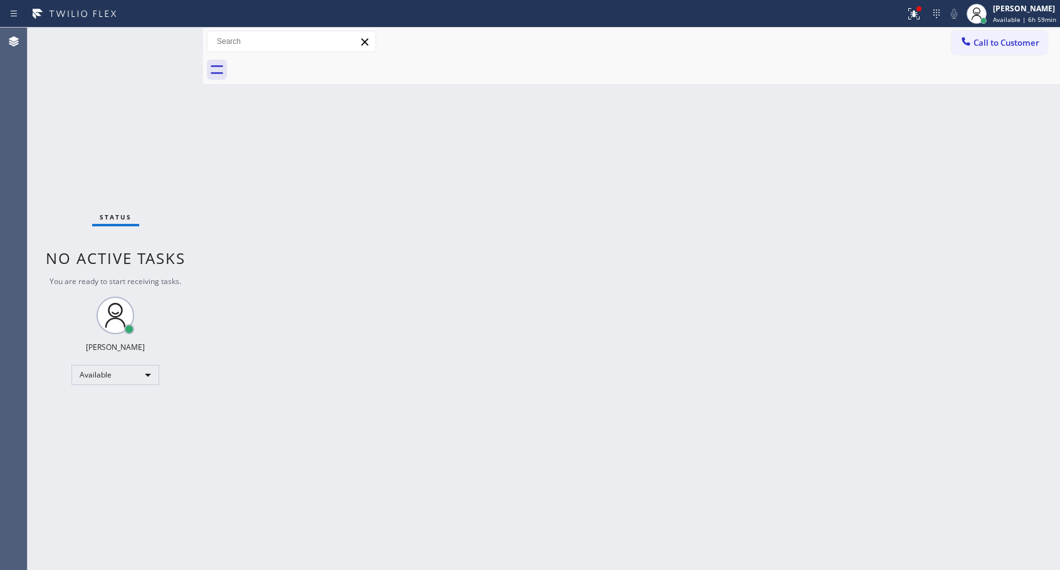
click at [320, 67] on div at bounding box center [645, 70] width 829 height 28
click at [1011, 18] on span "Available | 7h 2min" at bounding box center [1024, 19] width 60 height 9
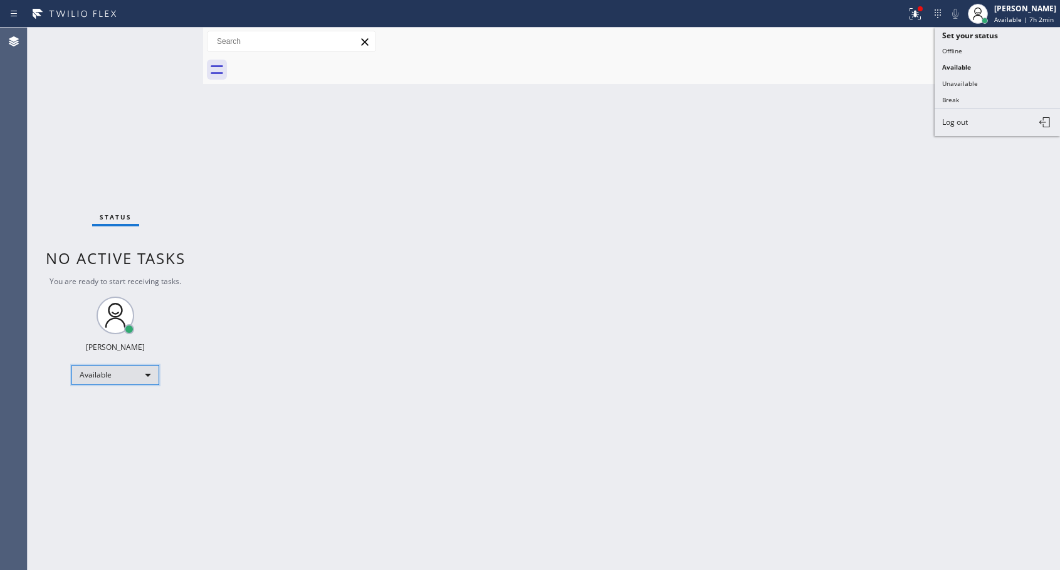
click at [131, 372] on div "Available" at bounding box center [115, 375] width 88 height 20
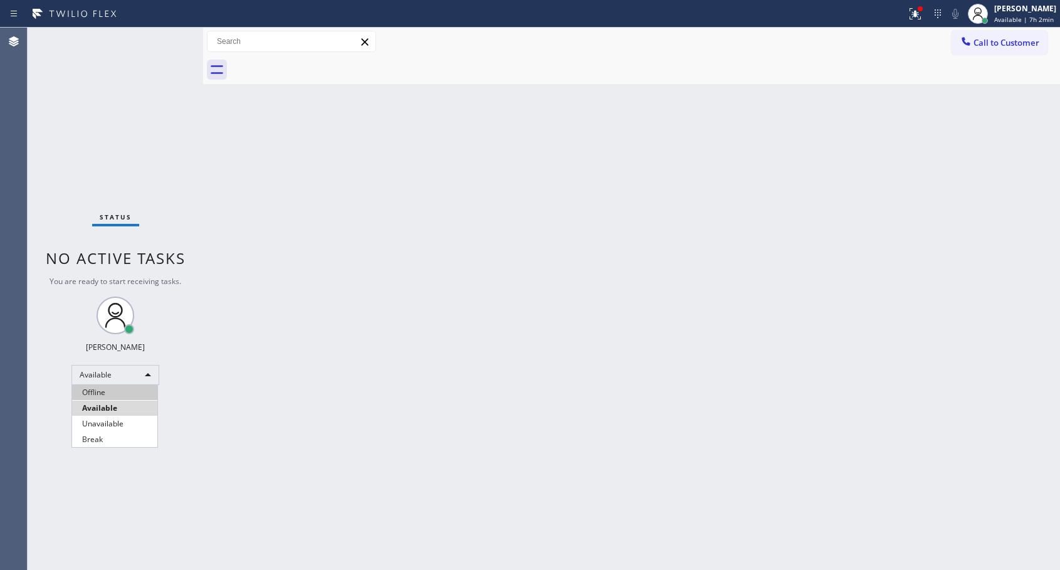
click at [105, 394] on li "Offline" at bounding box center [114, 392] width 85 height 15
click at [1041, 16] on span "Available | 7h 2min" at bounding box center [1024, 19] width 60 height 9
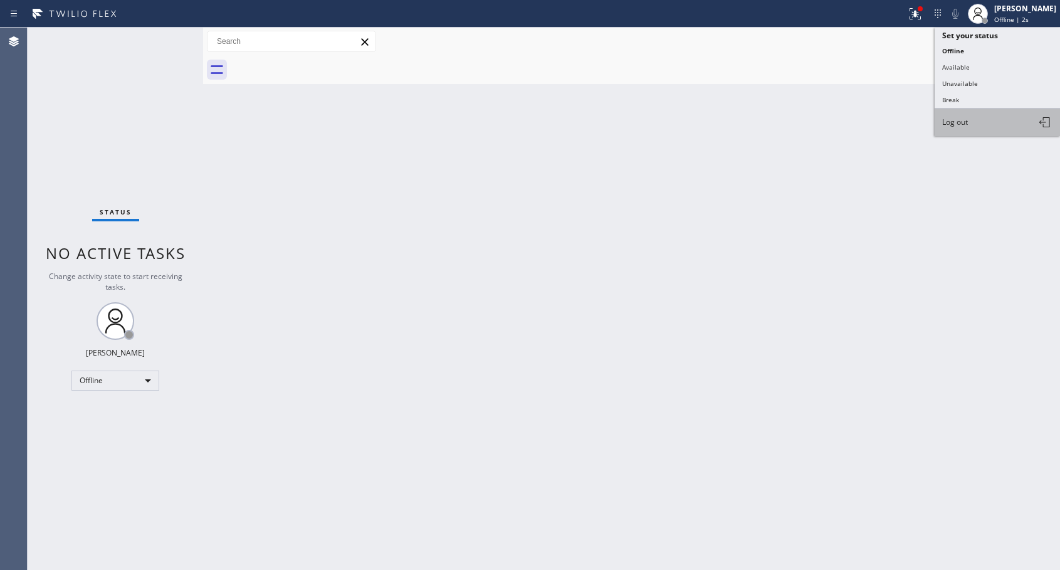
click at [969, 115] on button "Log out" at bounding box center [997, 122] width 125 height 28
